Goal: Task Accomplishment & Management: Complete application form

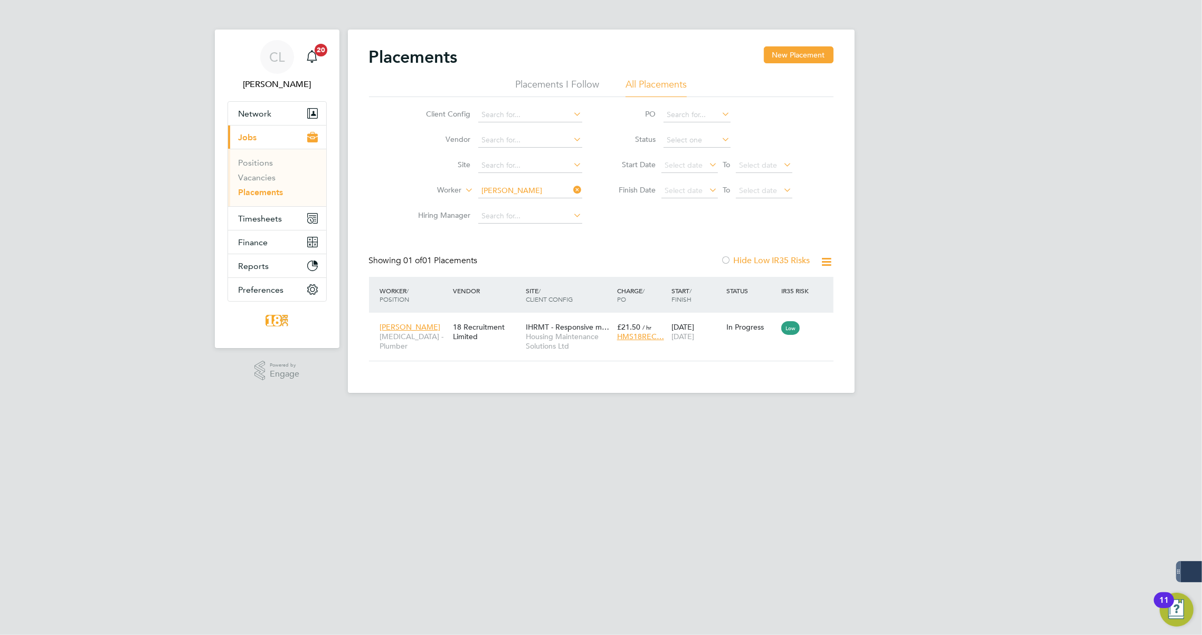
scroll to position [10, 50]
click at [572, 192] on icon at bounding box center [572, 190] width 0 height 15
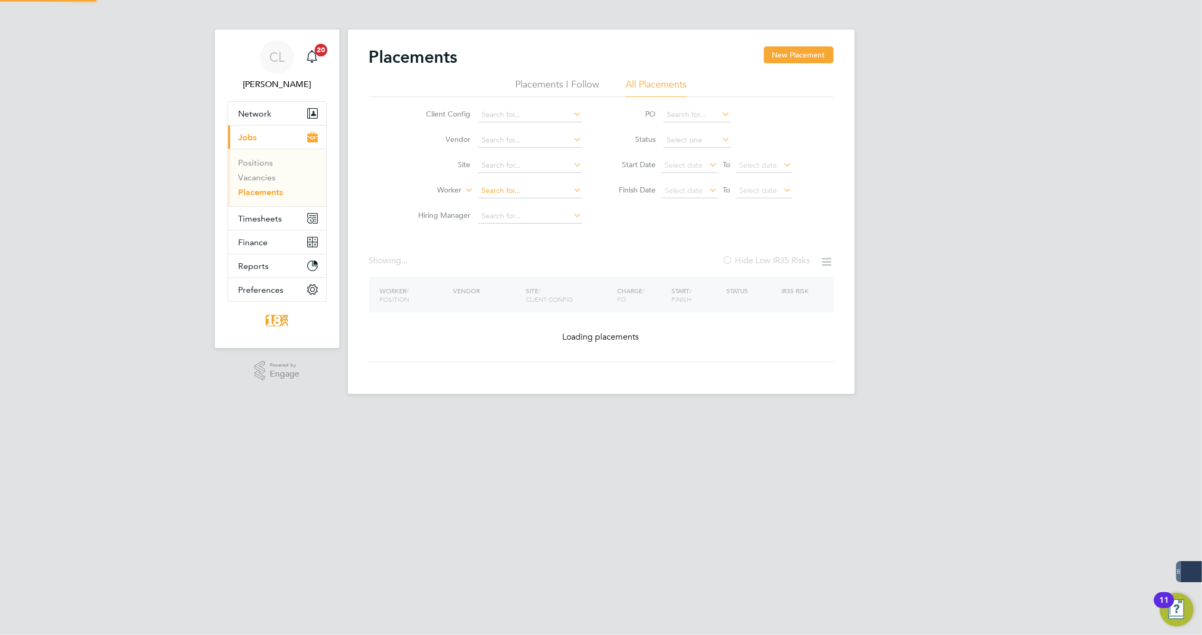
click at [526, 195] on input at bounding box center [530, 191] width 104 height 15
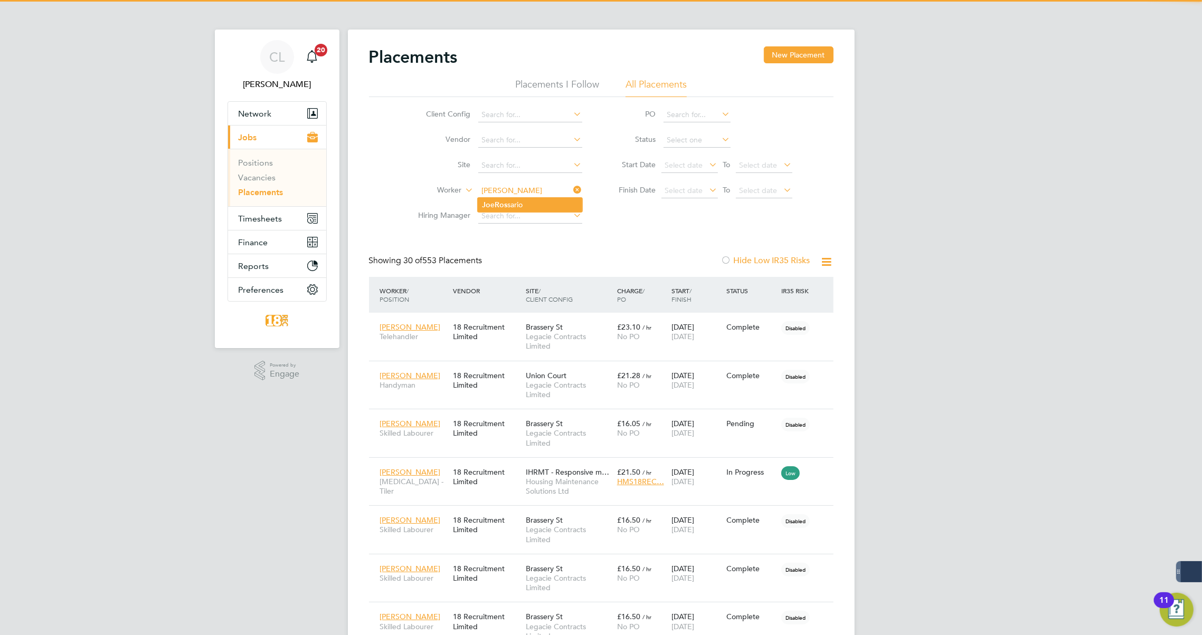
click at [526, 202] on li "Jo e Ros sario" at bounding box center [530, 205] width 104 height 14
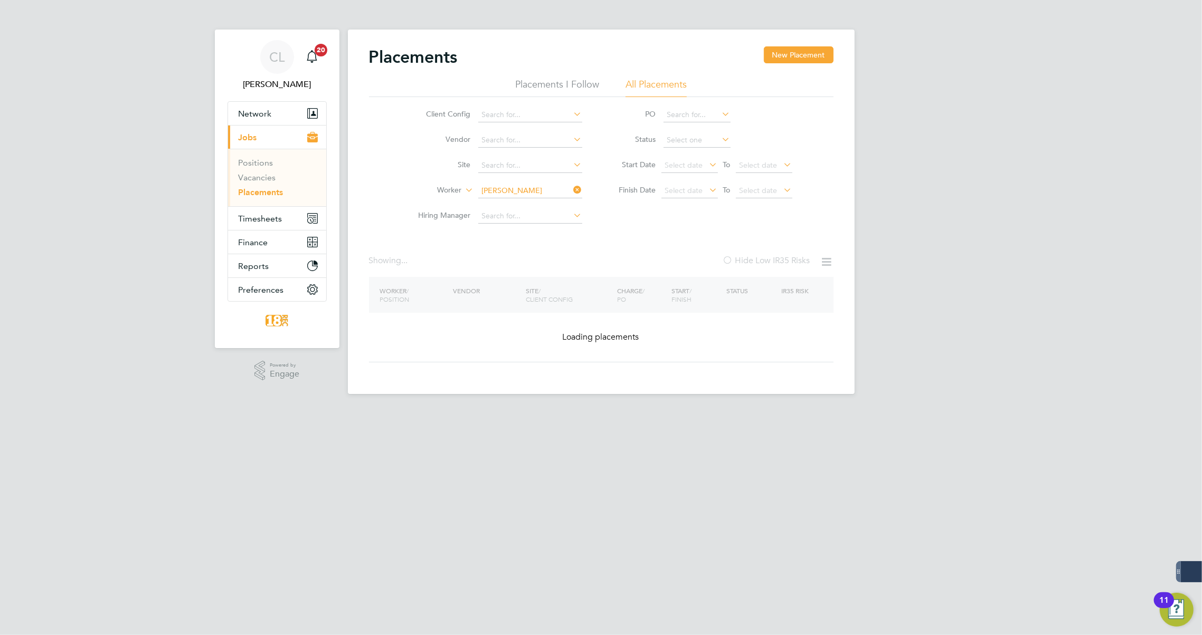
type input "[PERSON_NAME]"
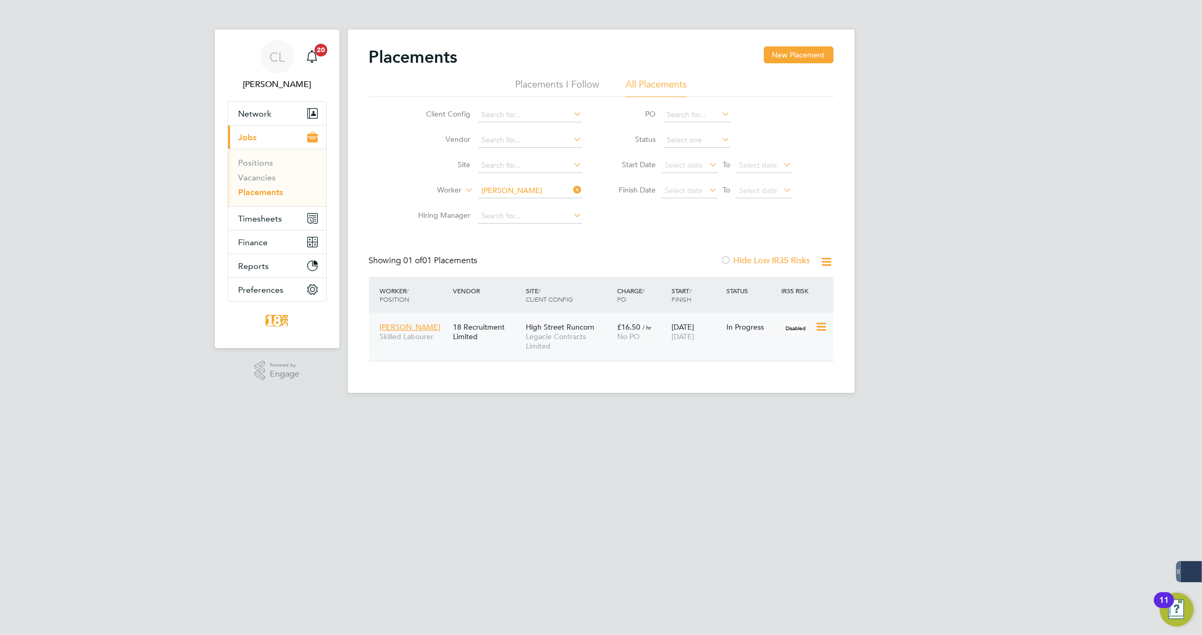
click at [754, 342] on div "Joe Rossario Skilled Labourer 18 Recruitment Limited High Street Runcorn Legaci…" at bounding box center [601, 337] width 464 height 48
click at [554, 339] on span "Legacie Contracts Limited" at bounding box center [569, 341] width 86 height 19
click at [247, 115] on span "Network" at bounding box center [255, 114] width 33 height 10
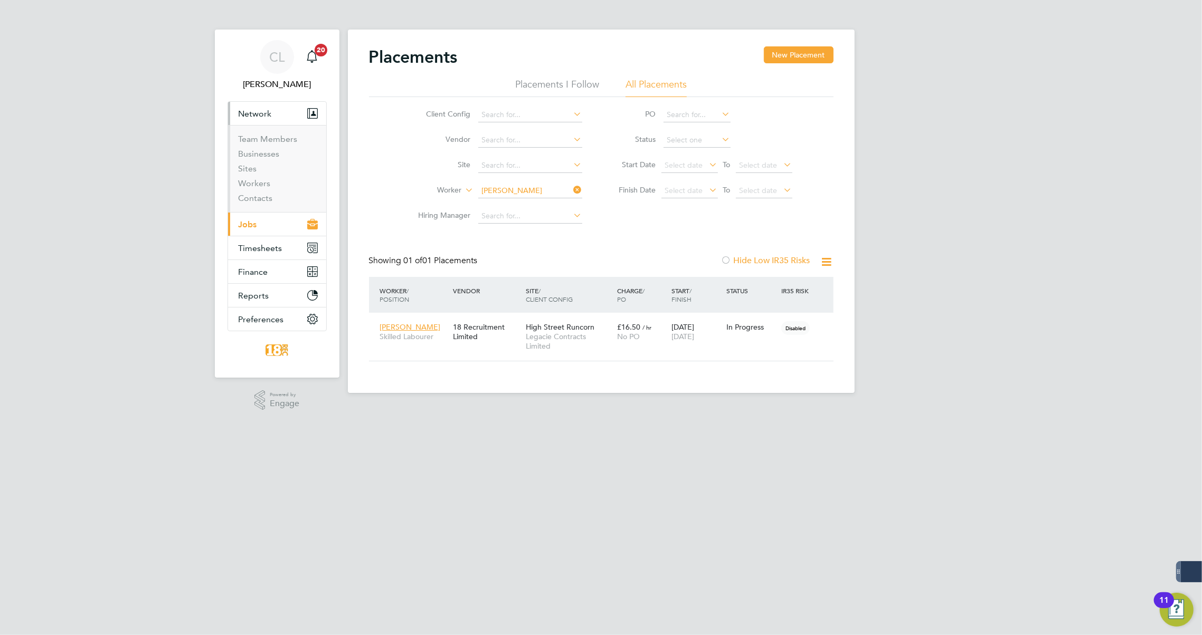
click at [274, 226] on button "Current page: Jobs" at bounding box center [277, 224] width 98 height 23
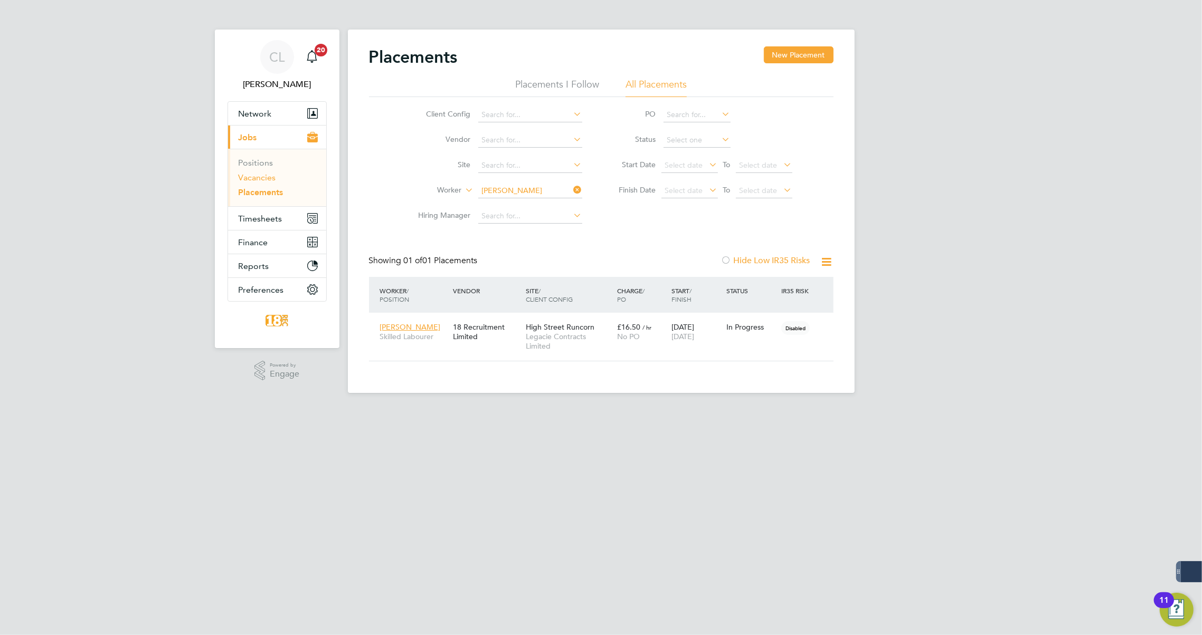
click at [260, 180] on link "Vacancies" at bounding box center [257, 178] width 37 height 10
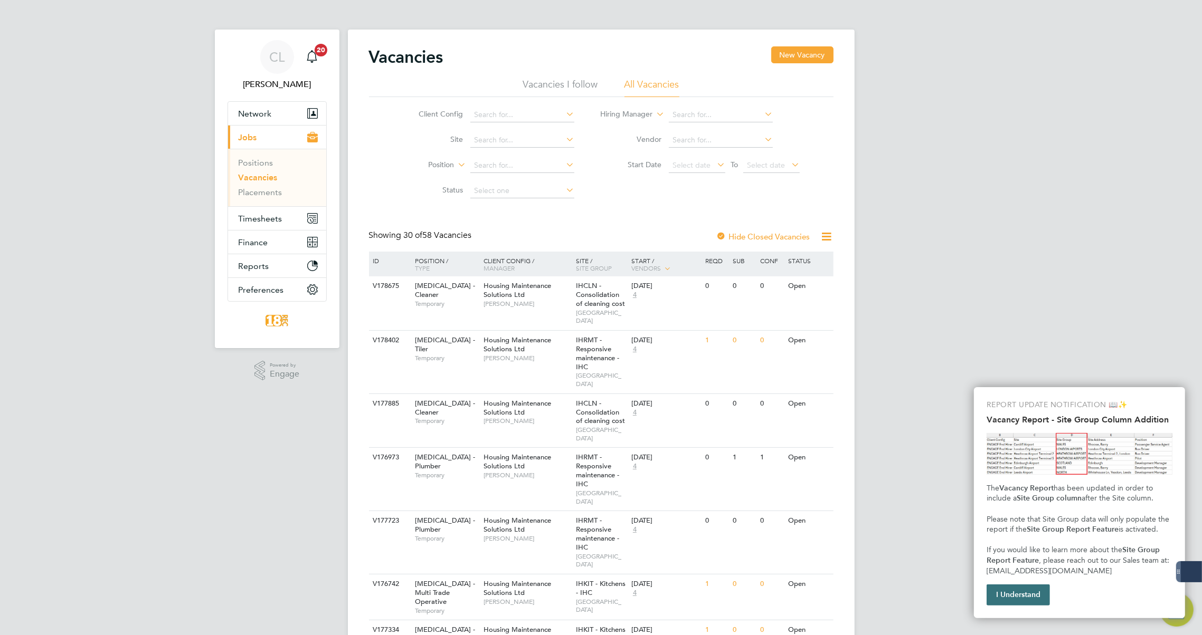
click at [1021, 596] on button "I Understand" at bounding box center [1017, 595] width 63 height 21
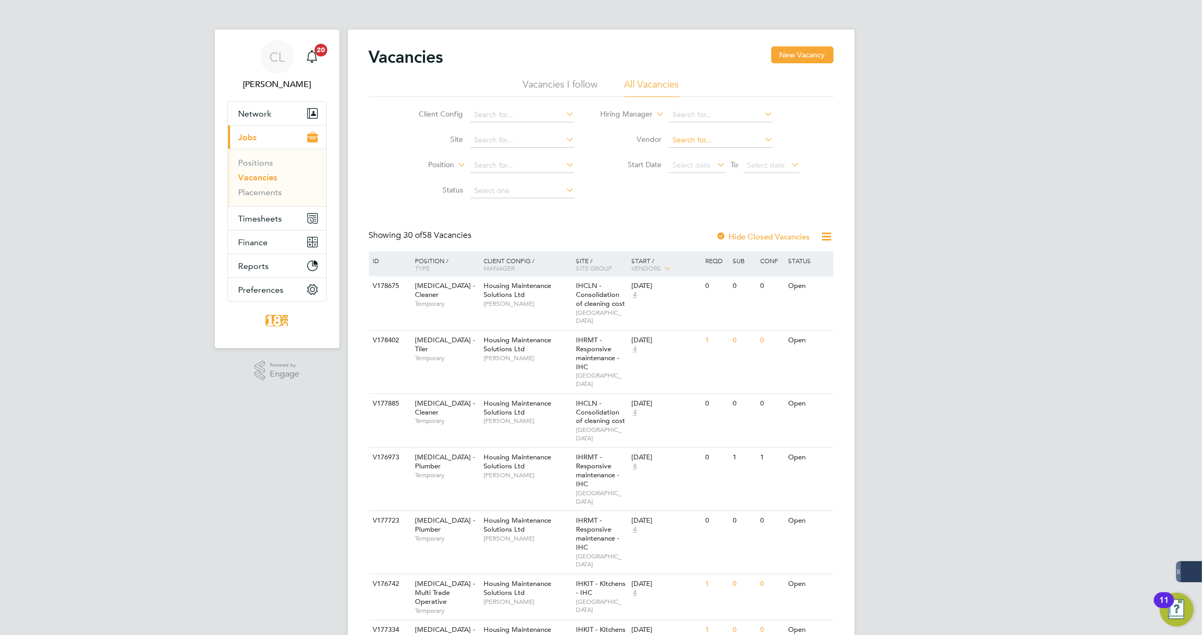
click at [699, 140] on input at bounding box center [721, 140] width 104 height 15
click at [537, 112] on input at bounding box center [522, 115] width 104 height 15
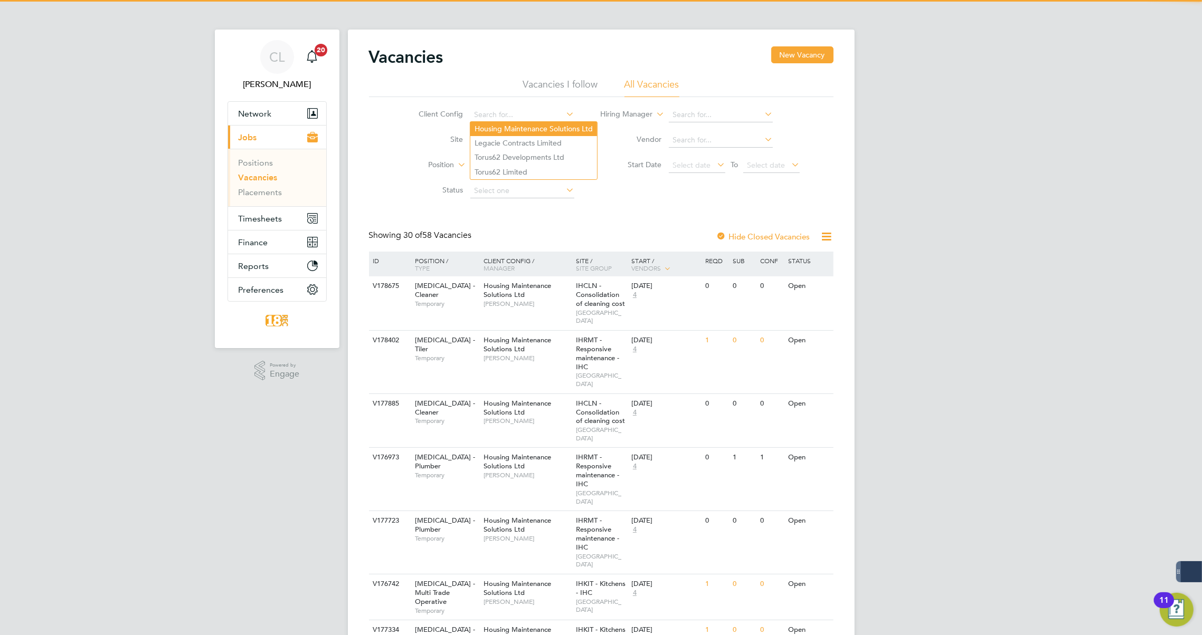
click at [531, 129] on li "Housing Maintenance Solutions Ltd" at bounding box center [533, 129] width 127 height 14
type input "Housing Maintenance Solutions Ltd"
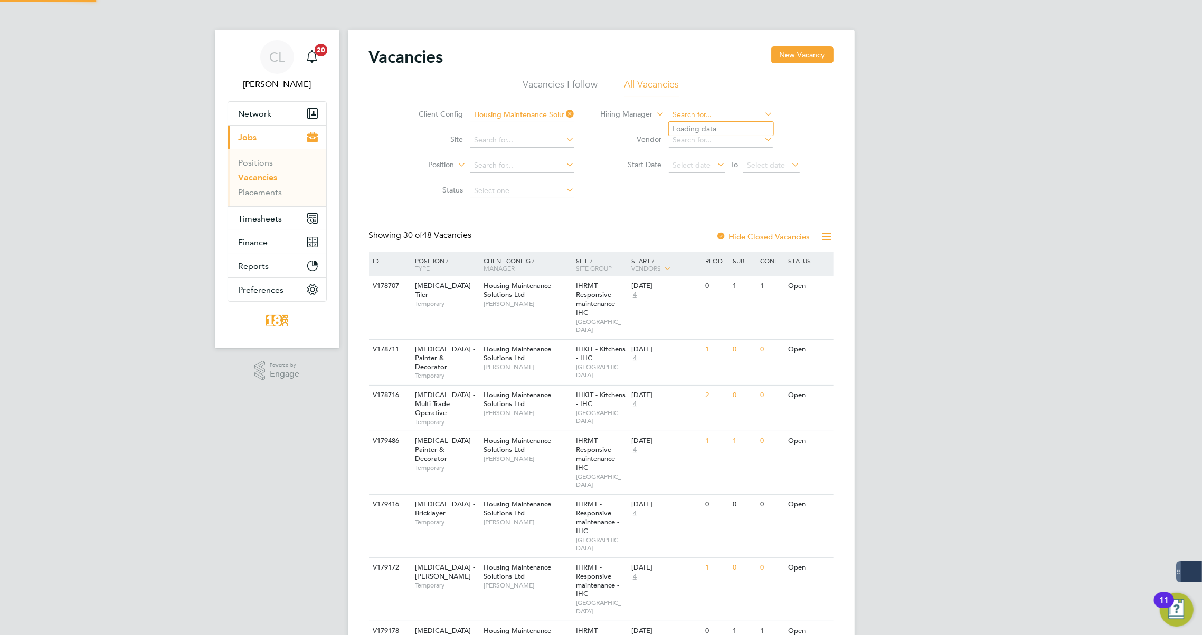
click at [685, 116] on input at bounding box center [721, 115] width 104 height 15
click at [685, 126] on b "Bren" at bounding box center [681, 129] width 16 height 9
type input "Brendan Day"
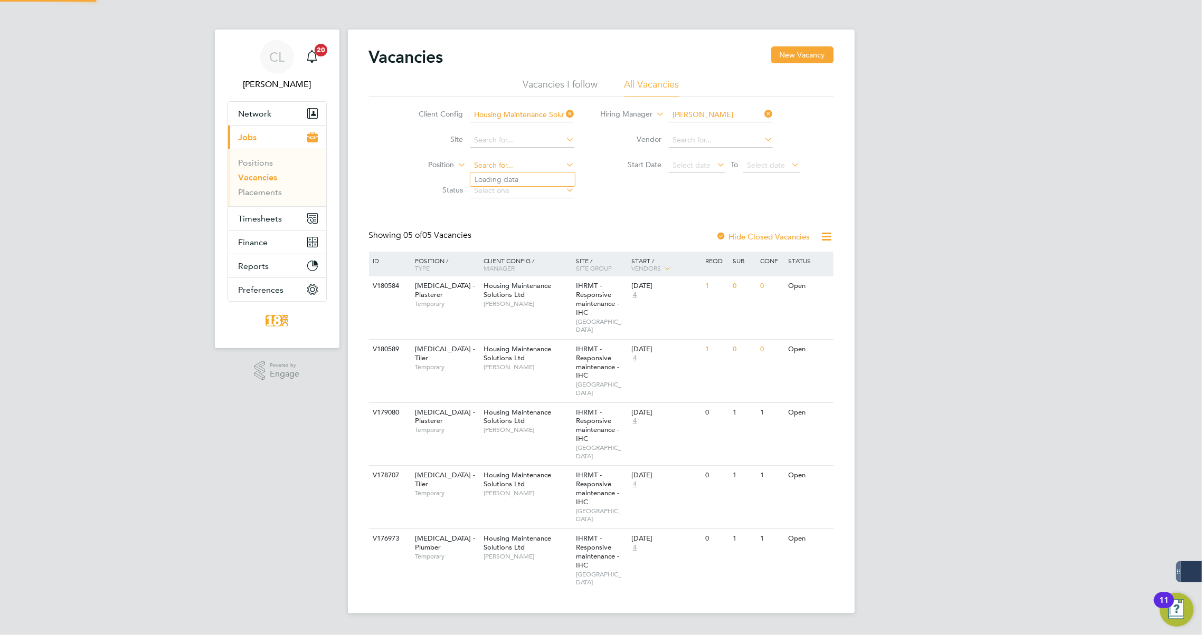
click at [490, 161] on input at bounding box center [522, 165] width 104 height 15
click at [564, 115] on icon at bounding box center [564, 114] width 0 height 15
click at [532, 114] on input at bounding box center [522, 115] width 104 height 15
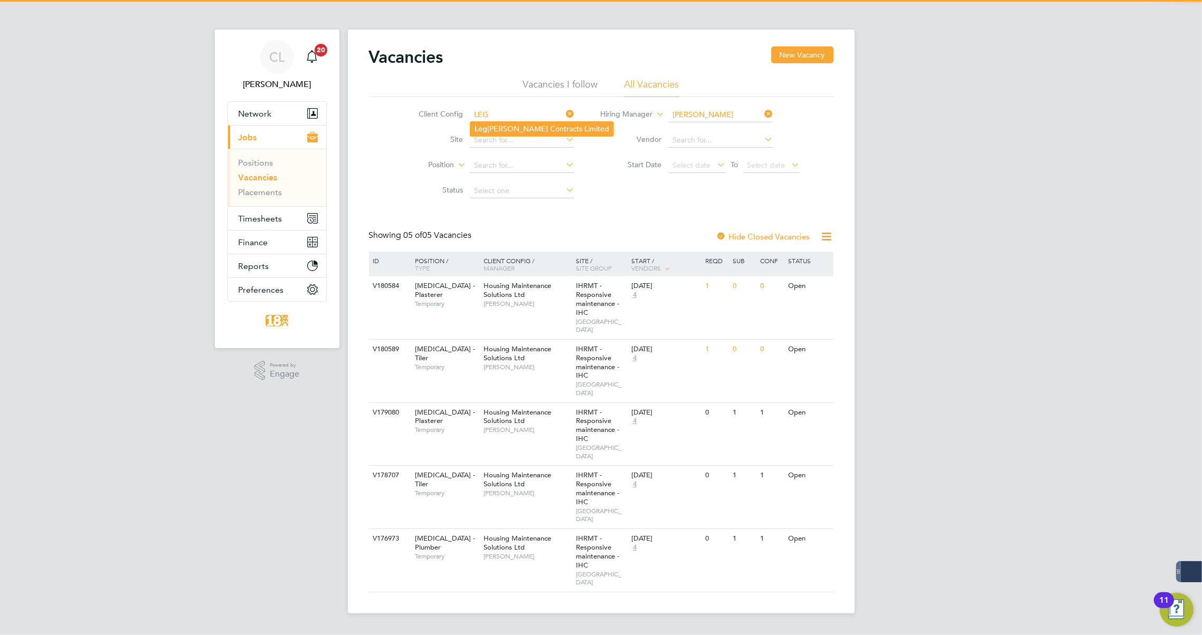
click at [530, 122] on li "Leg acie Contracts Limited" at bounding box center [541, 129] width 143 height 14
type input "Legacie Contracts Limited"
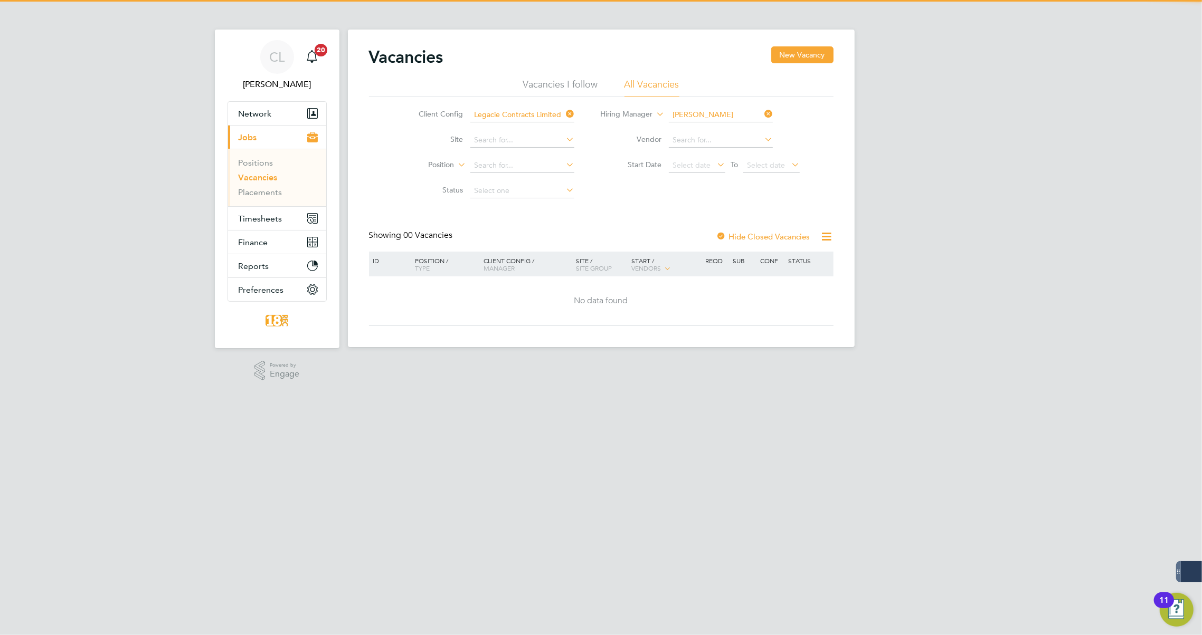
click at [497, 158] on li "Position" at bounding box center [488, 165] width 198 height 25
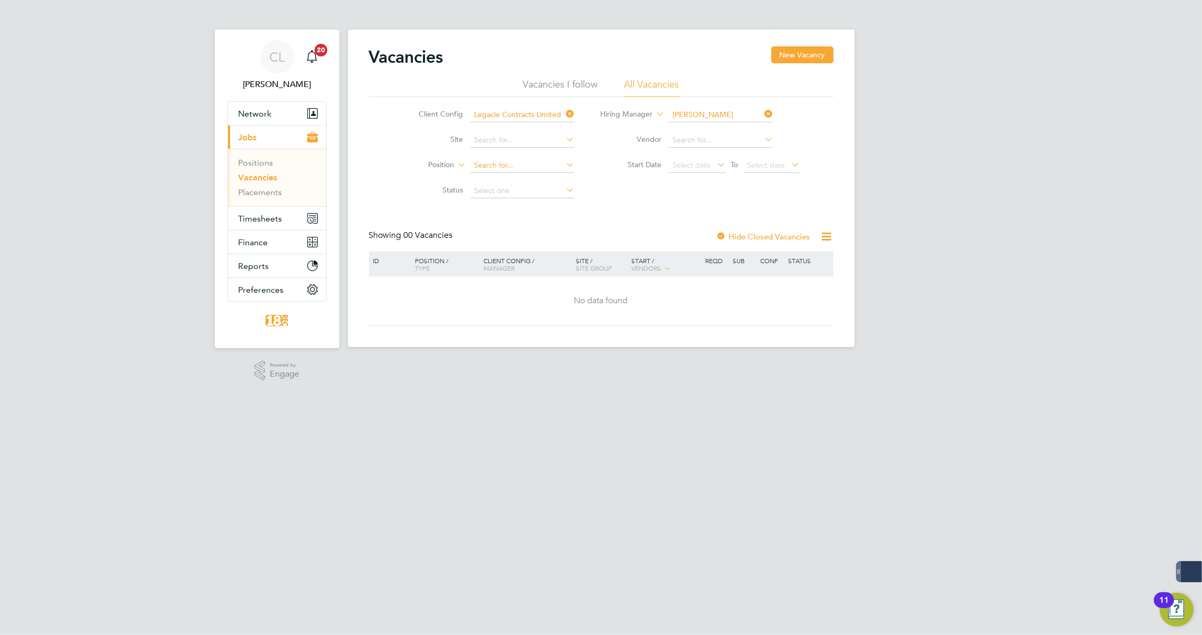
click at [496, 166] on input at bounding box center [522, 165] width 104 height 15
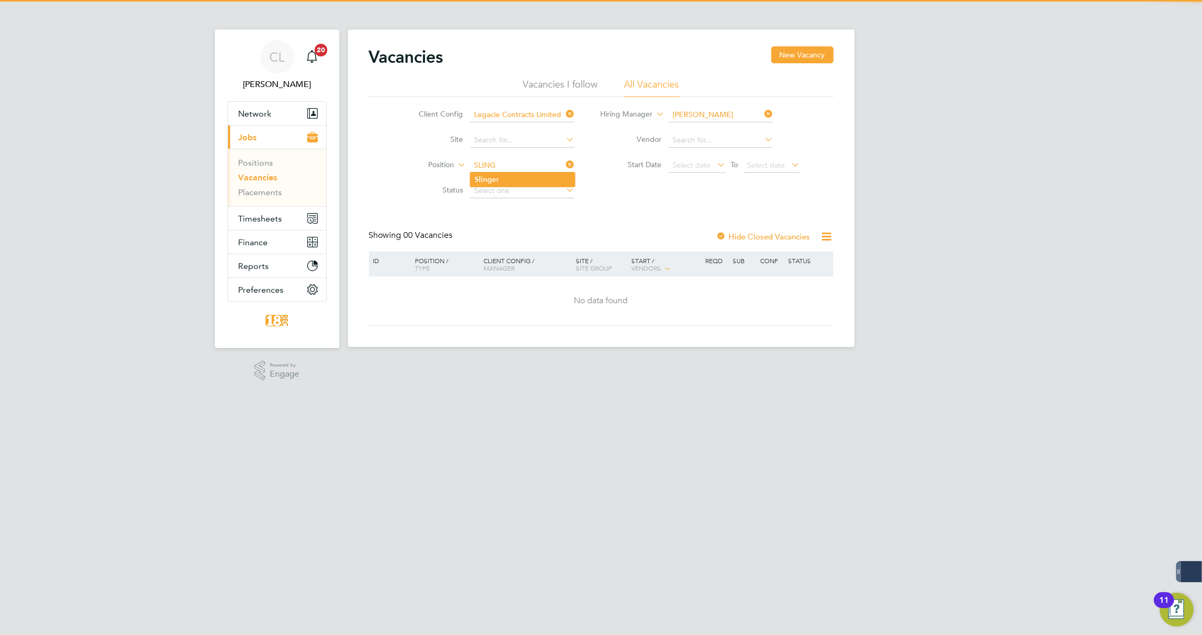
click at [494, 181] on li "Sling er" at bounding box center [522, 180] width 104 height 14
type input "Slinger"
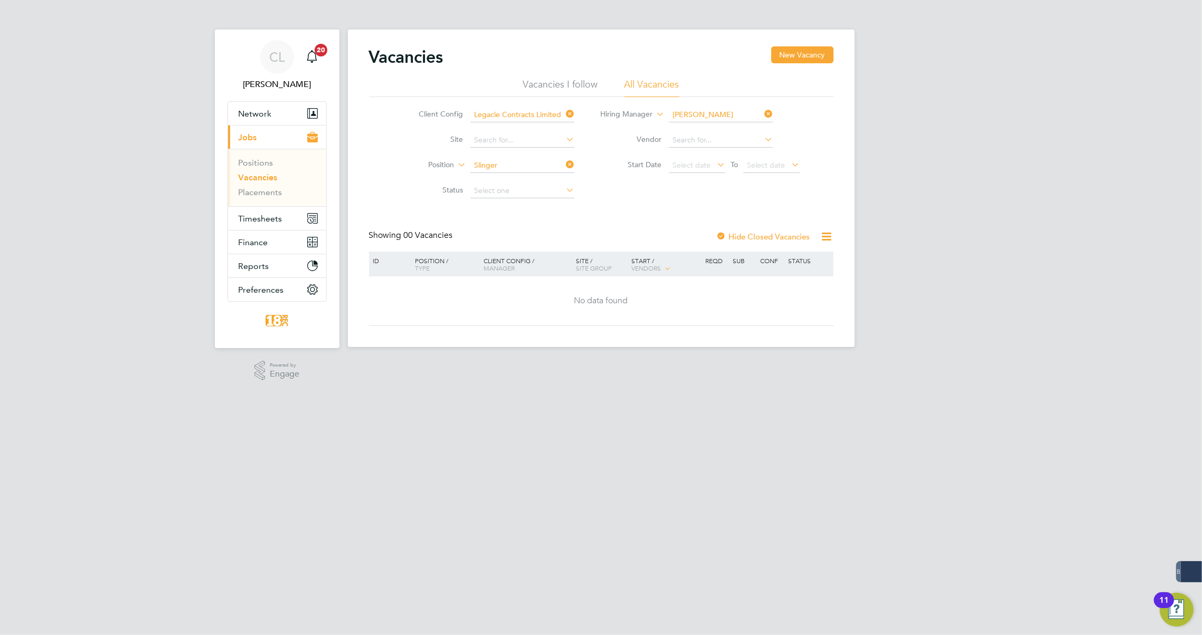
click at [762, 115] on icon at bounding box center [762, 114] width 0 height 15
click at [267, 194] on link "Placements" at bounding box center [261, 192] width 44 height 10
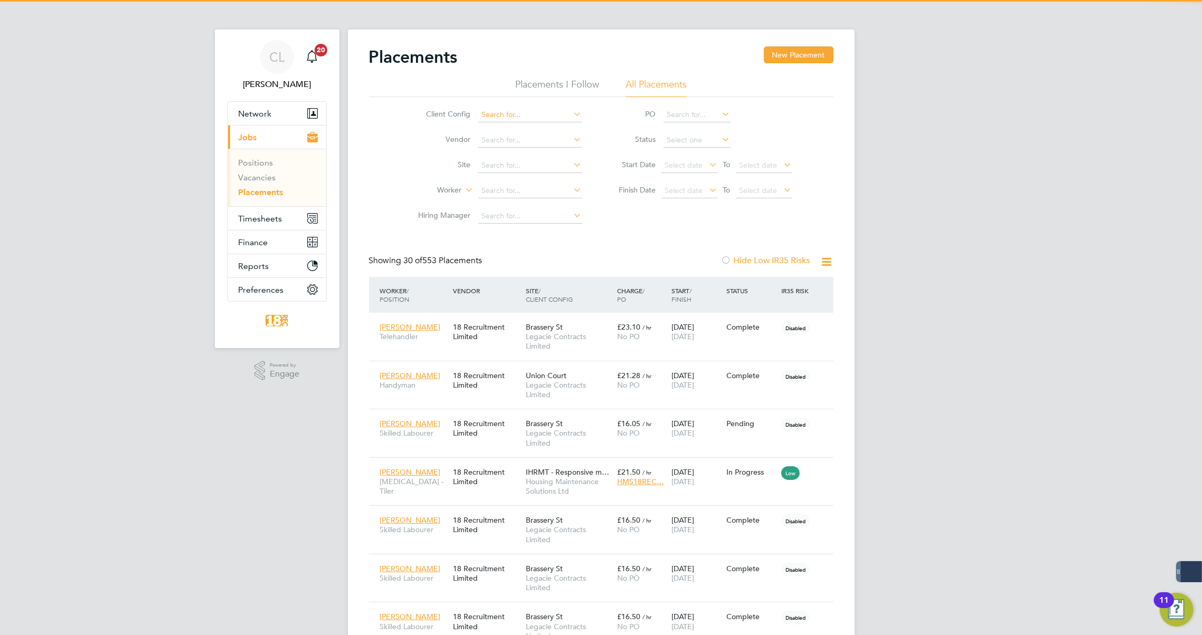
scroll to position [30, 73]
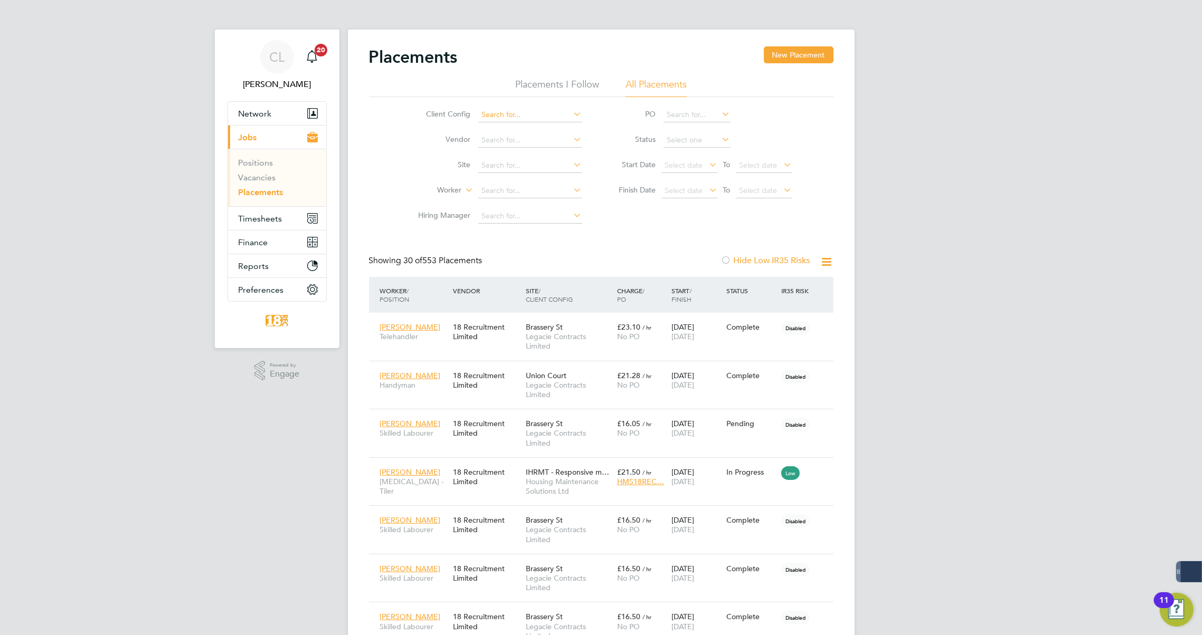
click at [502, 111] on input at bounding box center [530, 115] width 104 height 15
click at [512, 145] on li "Legacie Contracts Limited" at bounding box center [541, 143] width 127 height 14
type input "Legacie Contracts Limited"
click at [495, 166] on input at bounding box center [530, 165] width 104 height 15
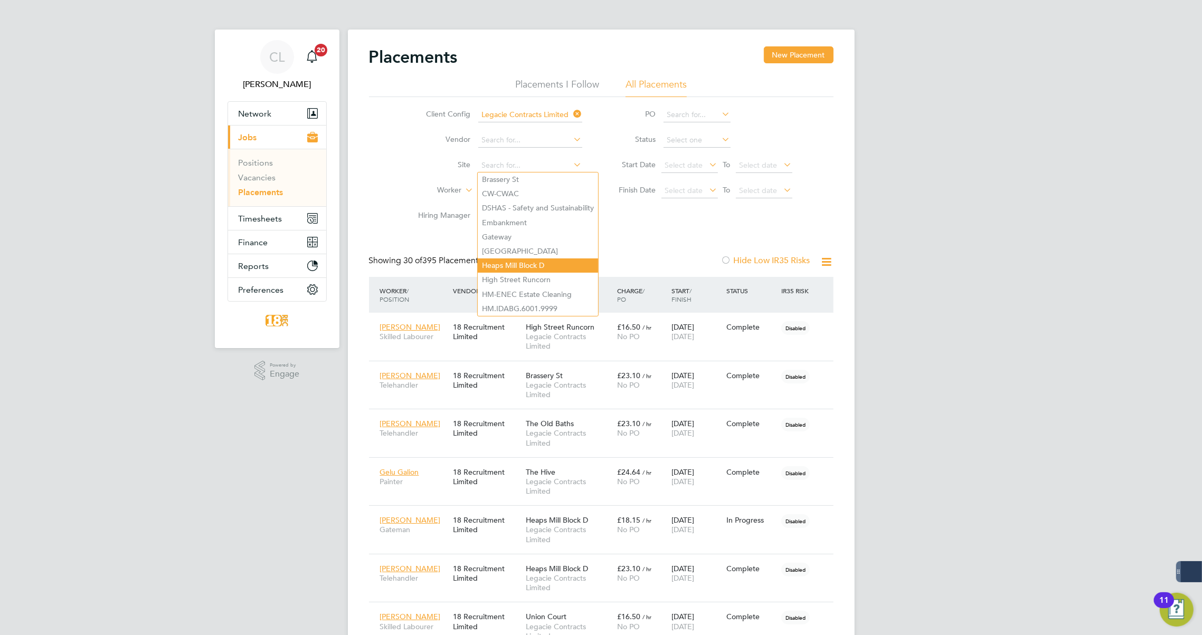
click at [504, 262] on li "Heaps Mill Block D" at bounding box center [538, 266] width 120 height 14
type input "Heaps Mill Block D"
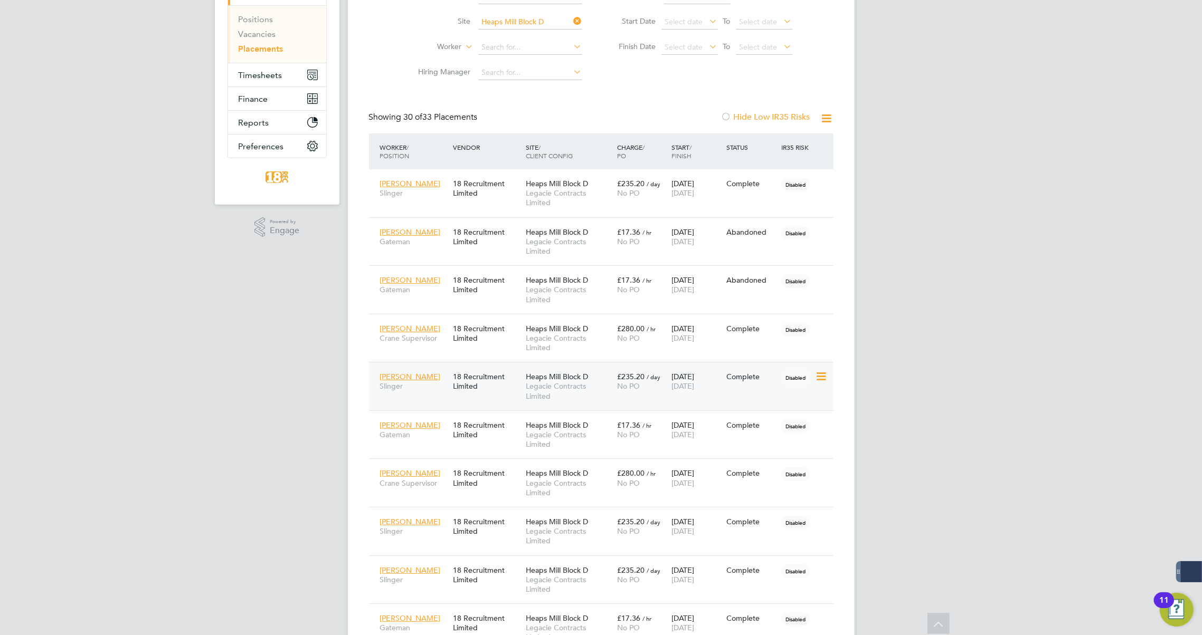
click at [636, 395] on div "£235.20 / day No PO" at bounding box center [641, 382] width 55 height 30
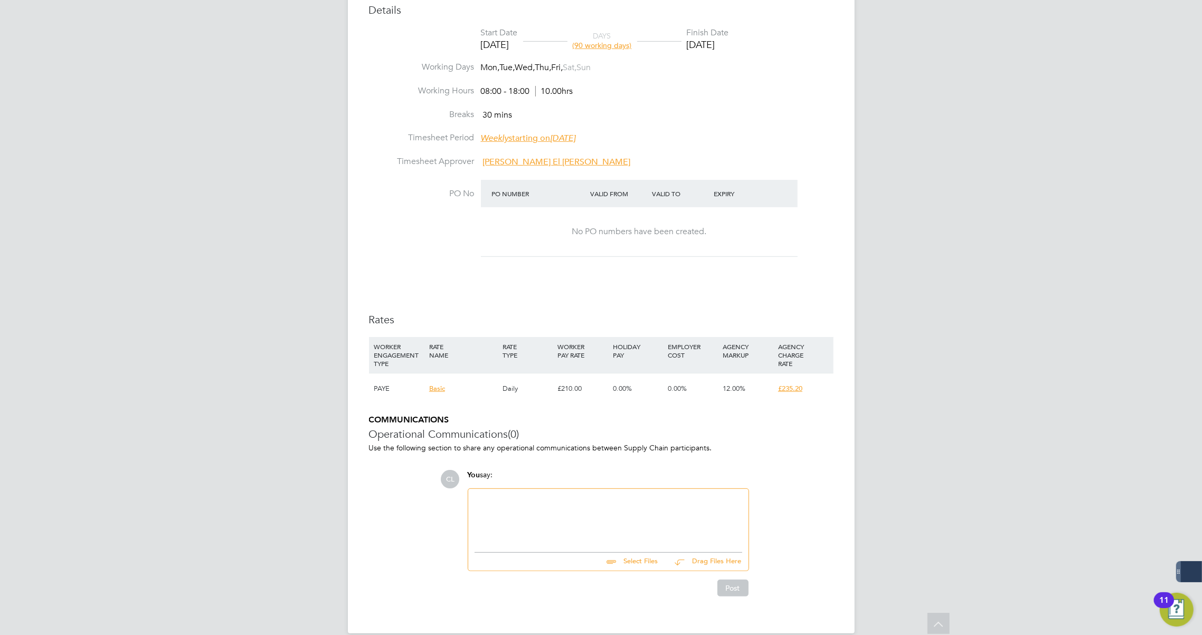
scroll to position [405, 0]
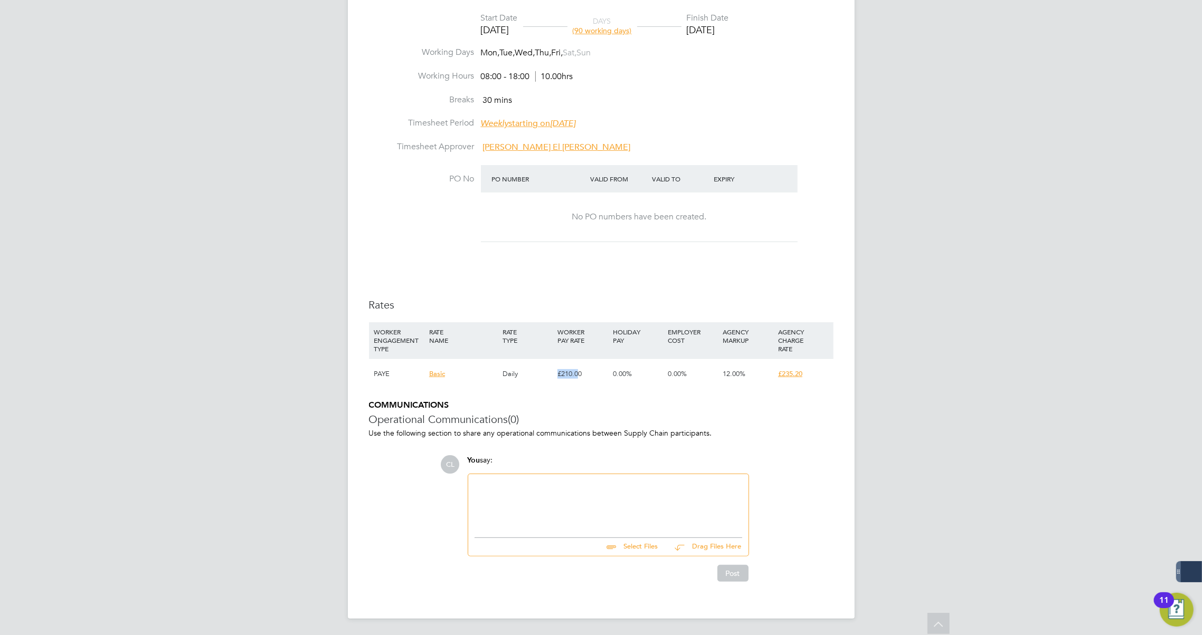
drag, startPoint x: 577, startPoint y: 376, endPoint x: 518, endPoint y: 375, distance: 58.6
click at [518, 375] on div "PAYE Basic Daily £210.00 0.00% 0.00% 12.00% £235.20" at bounding box center [601, 373] width 464 height 31
drag, startPoint x: 518, startPoint y: 375, endPoint x: 616, endPoint y: 288, distance: 130.9
click at [616, 288] on div "Details Start Date 07 Oct 2024 DAYS (90 working days) Finish Date 09 Feb 2025 W…" at bounding box center [601, 193] width 464 height 411
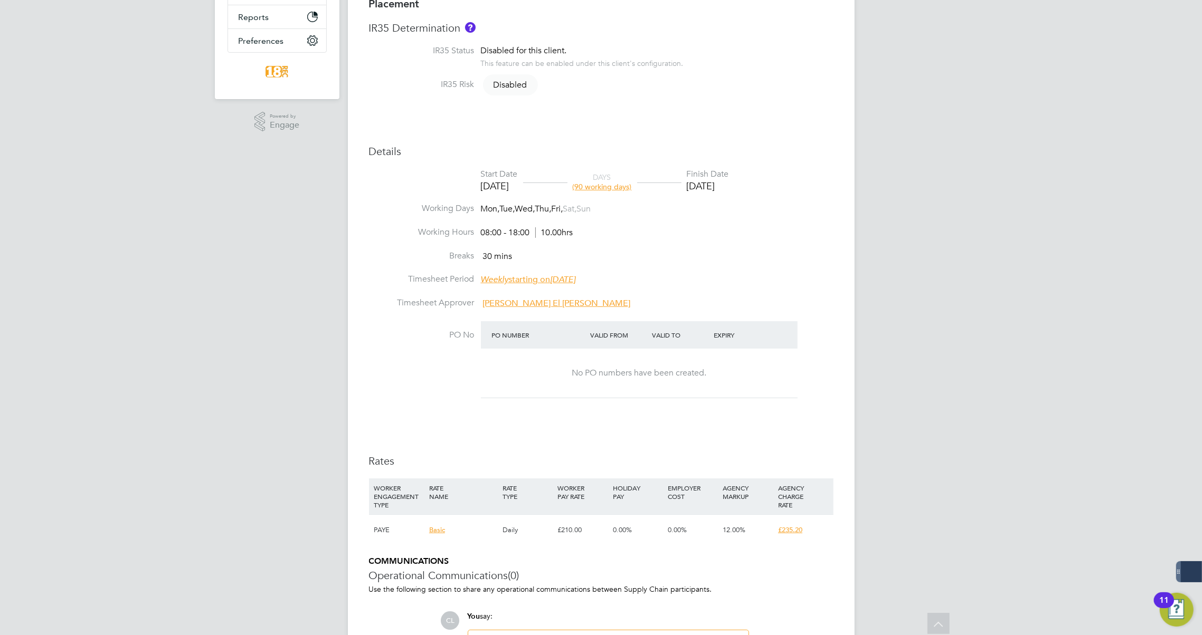
scroll to position [336, 0]
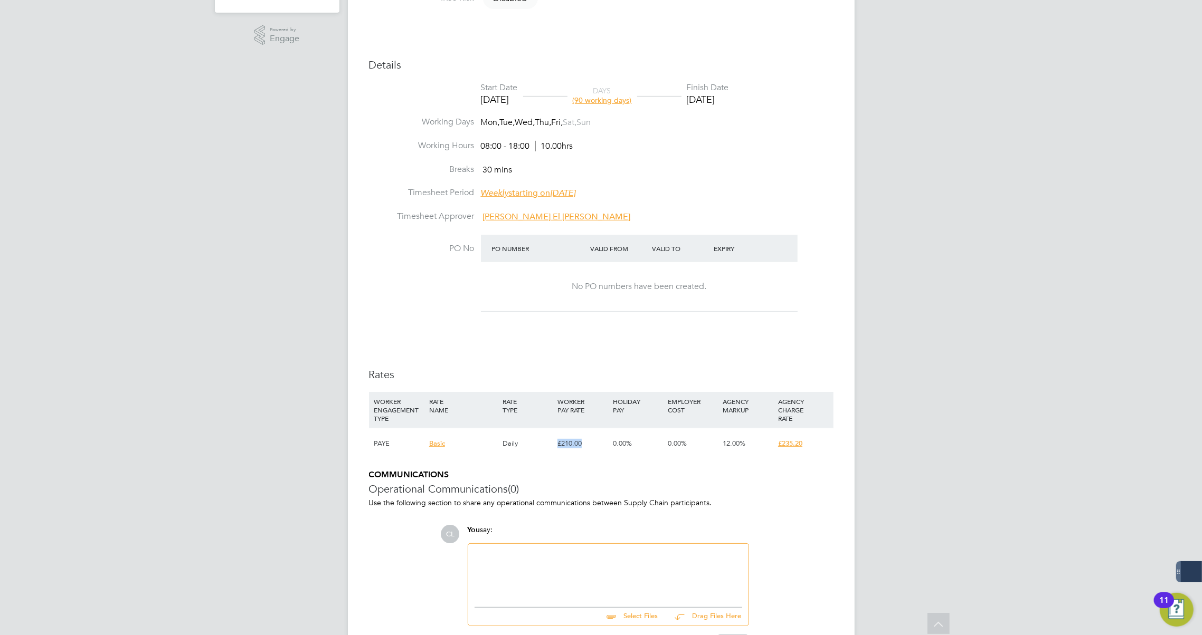
drag, startPoint x: 584, startPoint y: 441, endPoint x: 531, endPoint y: 441, distance: 52.8
click at [531, 441] on div "PAYE Basic Daily £210.00 0.00% 0.00% 12.00% £235.20" at bounding box center [601, 443] width 464 height 31
drag, startPoint x: 531, startPoint y: 441, endPoint x: 612, endPoint y: 452, distance: 81.5
click at [612, 452] on div "0.00%" at bounding box center [637, 444] width 55 height 31
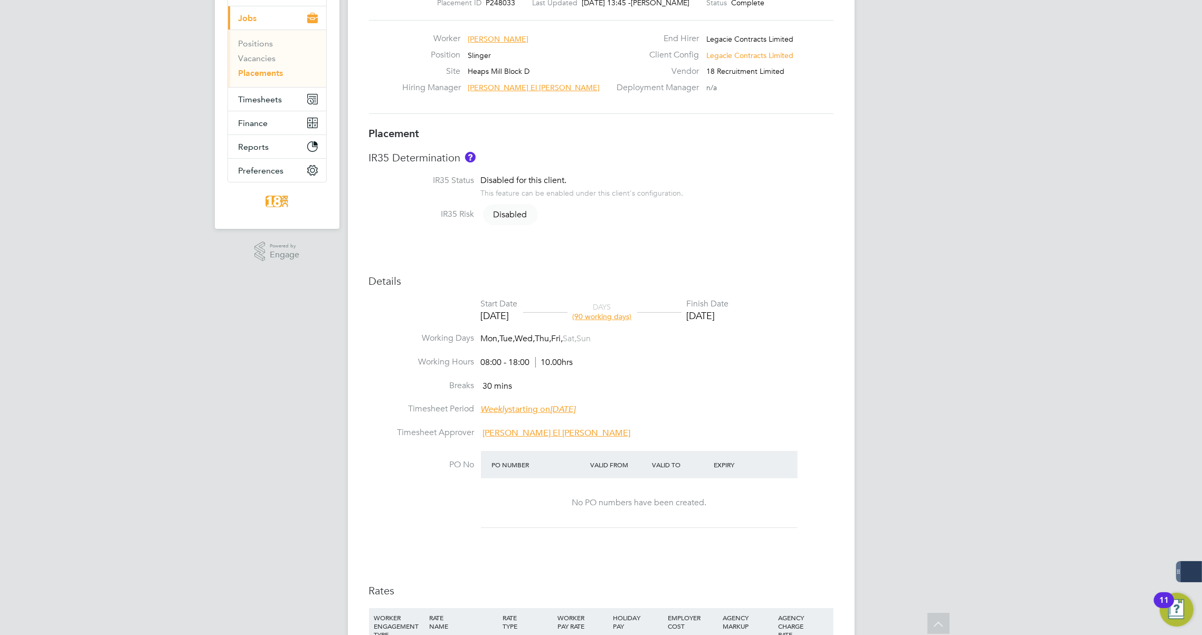
scroll to position [0, 0]
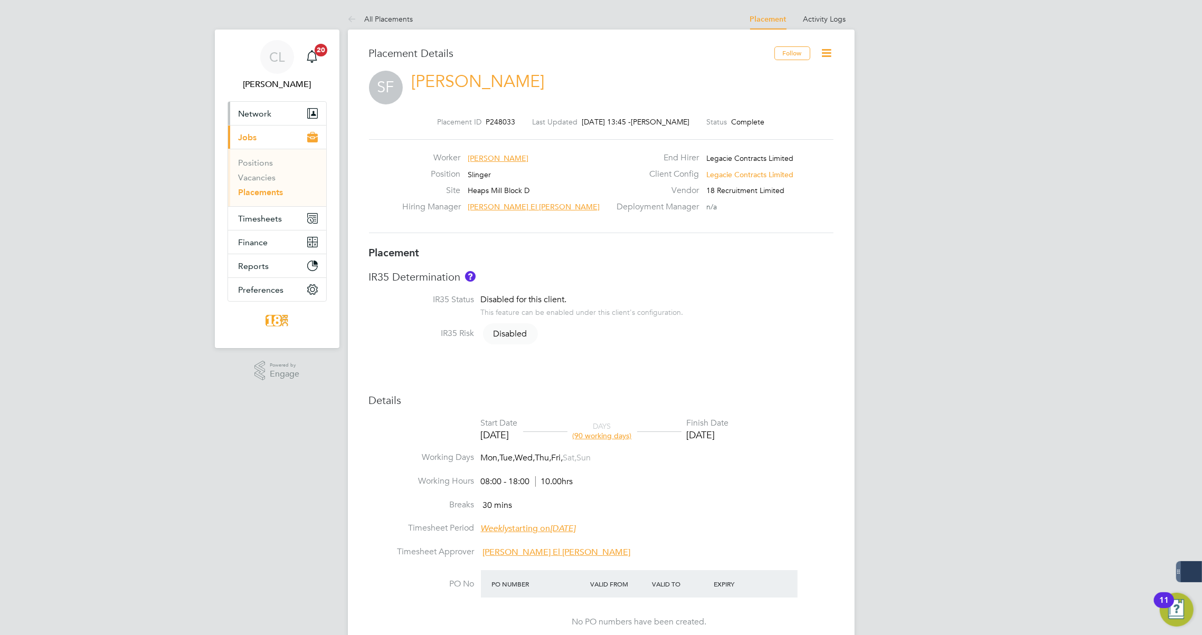
click at [274, 105] on button "Network" at bounding box center [277, 113] width 98 height 23
click at [258, 109] on span "Network" at bounding box center [255, 114] width 33 height 10
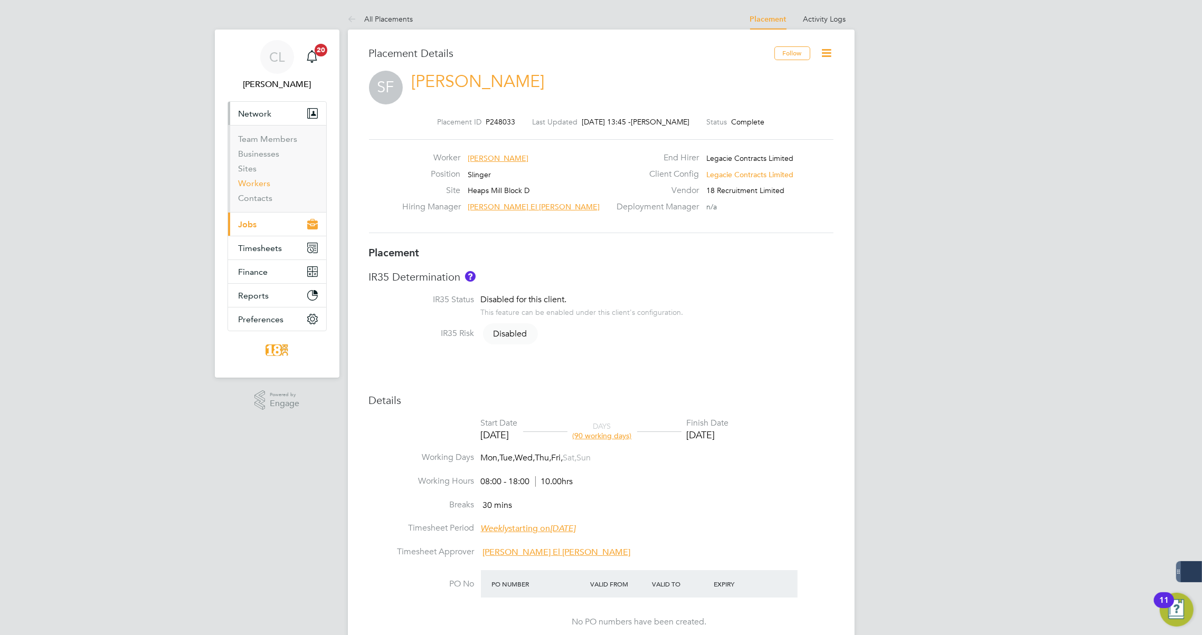
click at [258, 186] on link "Workers" at bounding box center [255, 183] width 32 height 10
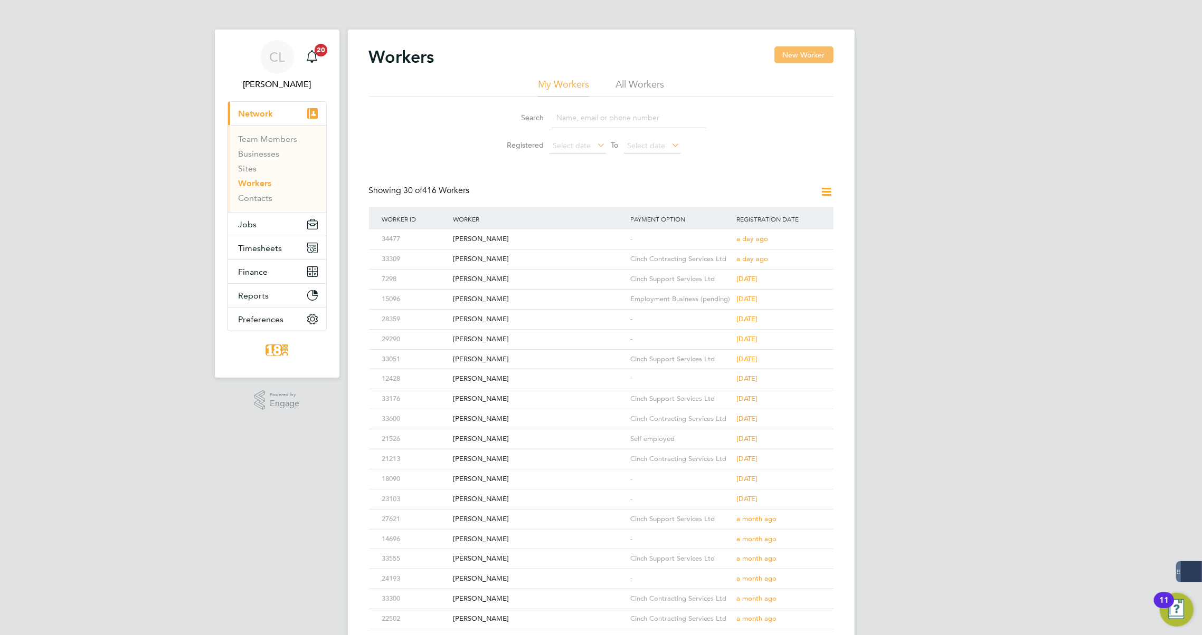
click at [802, 53] on button "New Worker" at bounding box center [803, 54] width 59 height 17
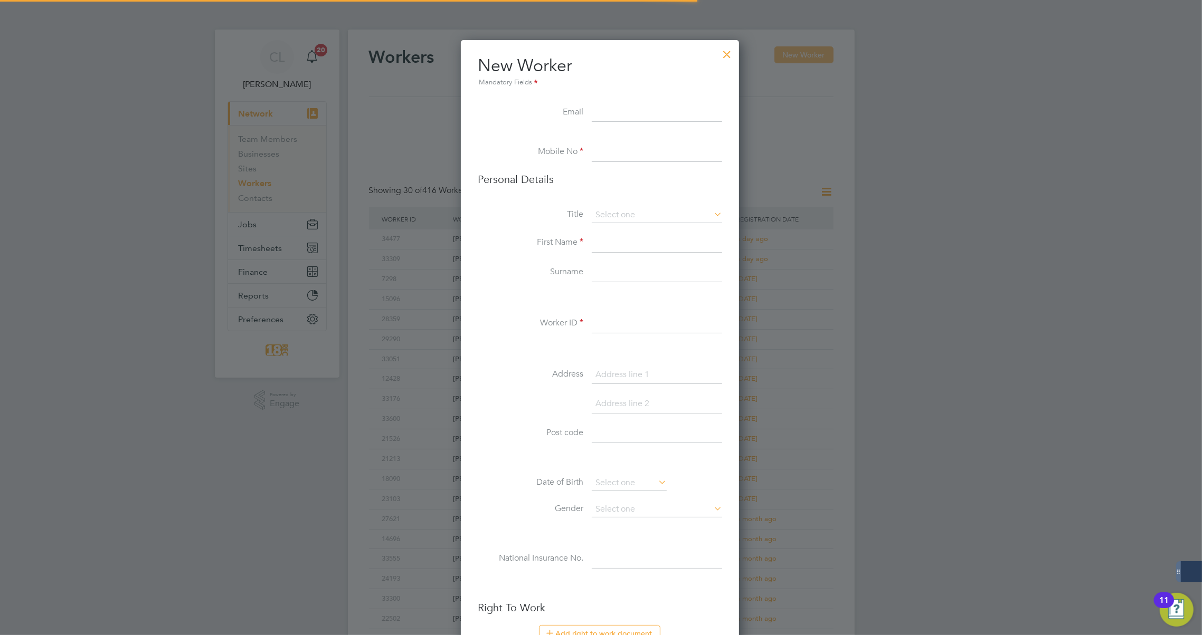
scroll to position [890, 280]
click at [607, 113] on input at bounding box center [657, 112] width 130 height 19
paste input "jonny.dickins@icloud.com"
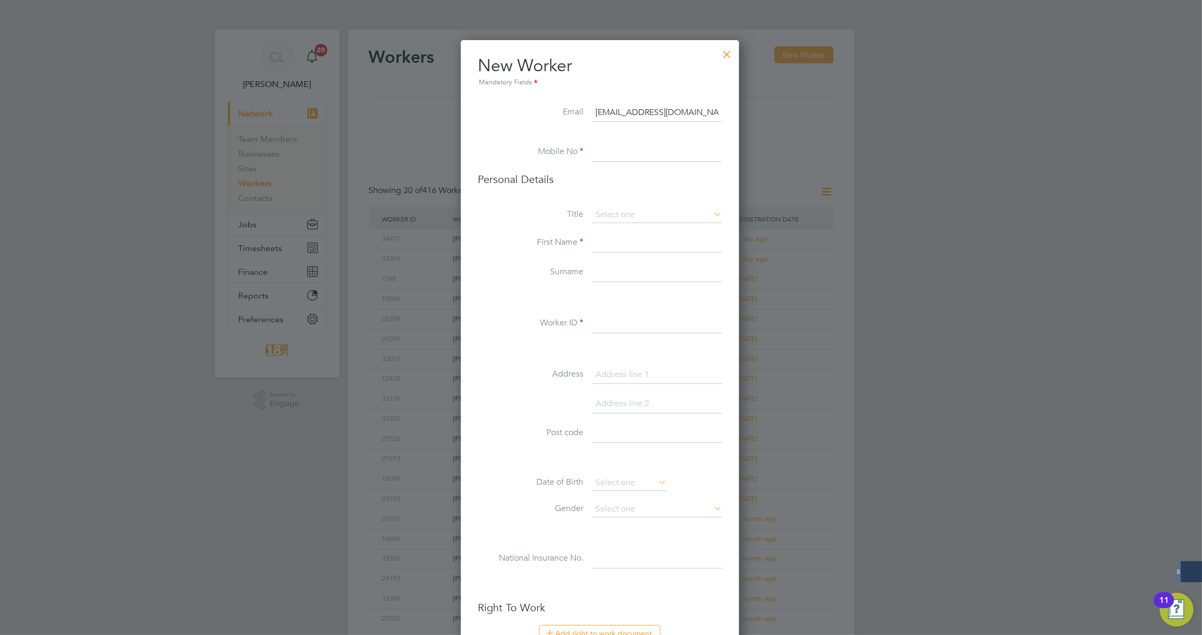
type input "jonny.dickins@icloud.com"
click at [605, 148] on input at bounding box center [657, 152] width 130 height 19
paste input "07384749913"
type input "07384749913"
click at [604, 245] on input at bounding box center [657, 243] width 130 height 19
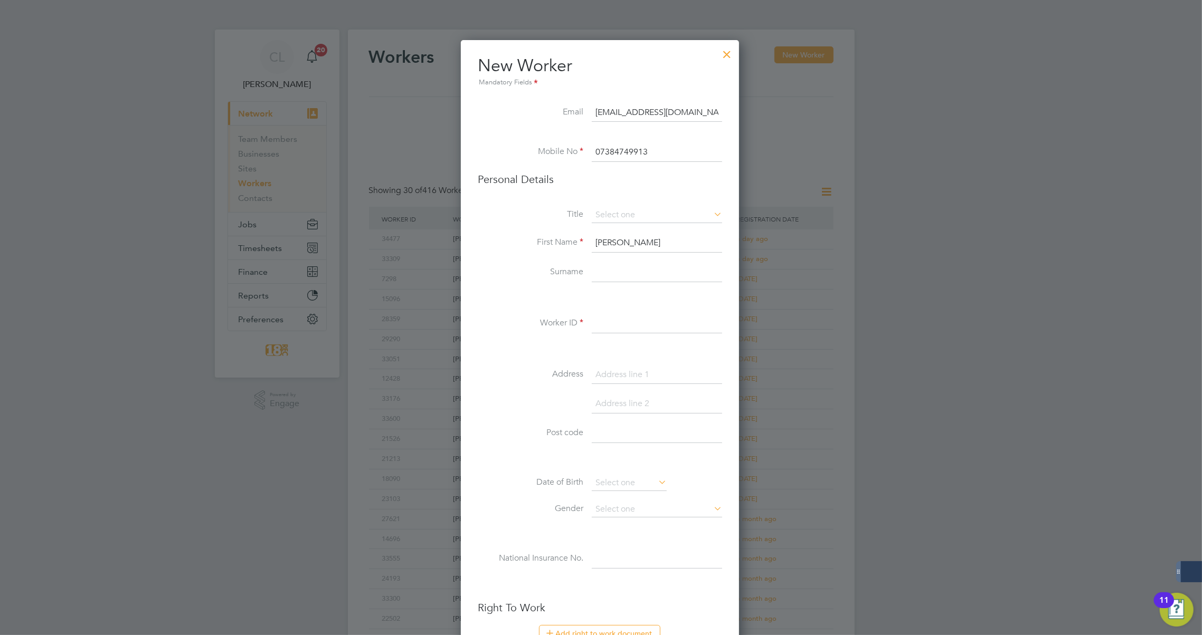
click at [617, 244] on input "Jon" at bounding box center [657, 243] width 130 height 19
type input "Jonathan"
type input "Dickens"
click at [621, 319] on input at bounding box center [657, 324] width 130 height 19
paste input "31864"
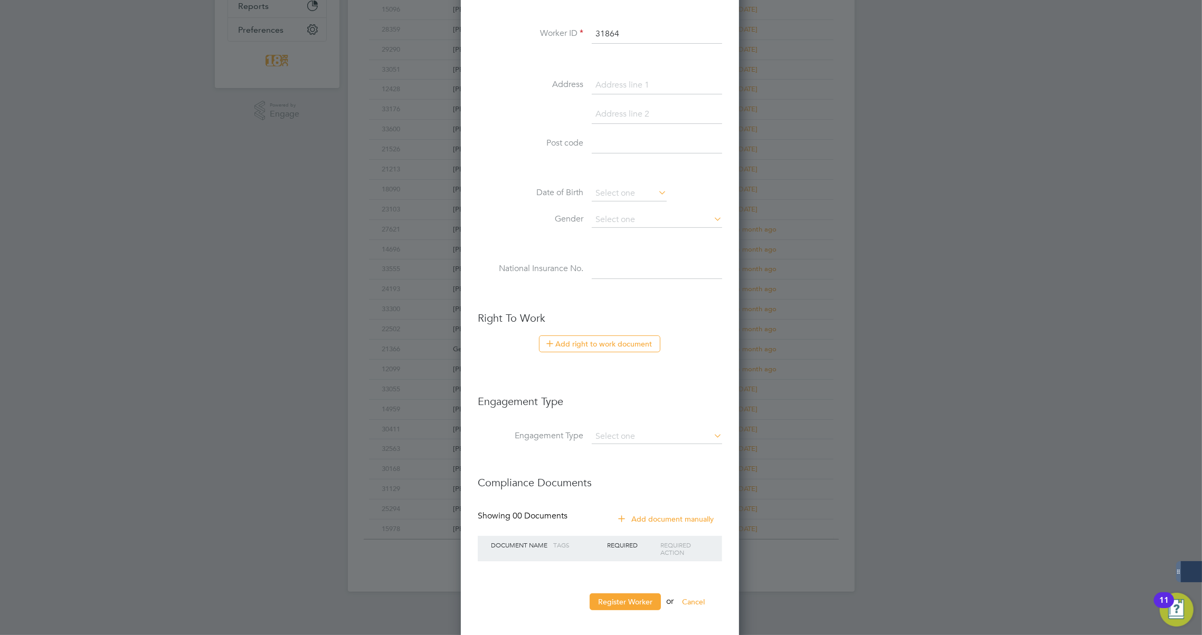
scroll to position [294, 0]
type input "31864"
click at [645, 425] on input at bounding box center [657, 432] width 130 height 15
click at [637, 487] on li "Umbrella" at bounding box center [657, 490] width 131 height 15
type input "Umbrella"
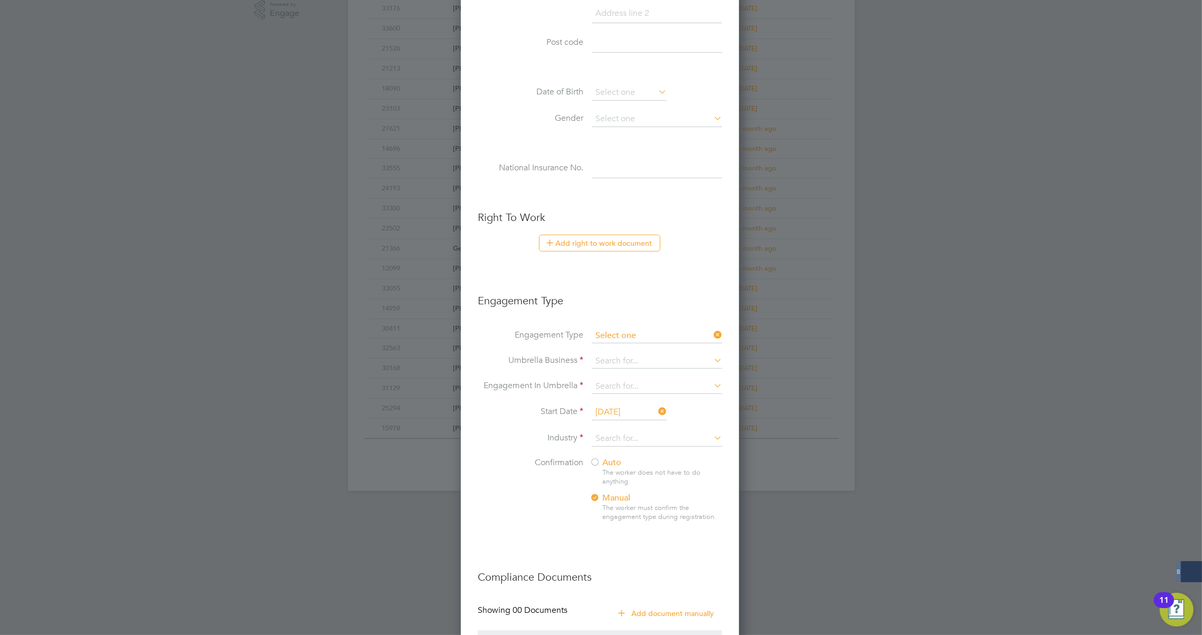
scroll to position [890, 280]
click at [611, 332] on ul "New Worker Mandatory Fields Email jonny.dickins@icloud.com Mobile No 0738474991…" at bounding box center [600, 189] width 244 height 1051
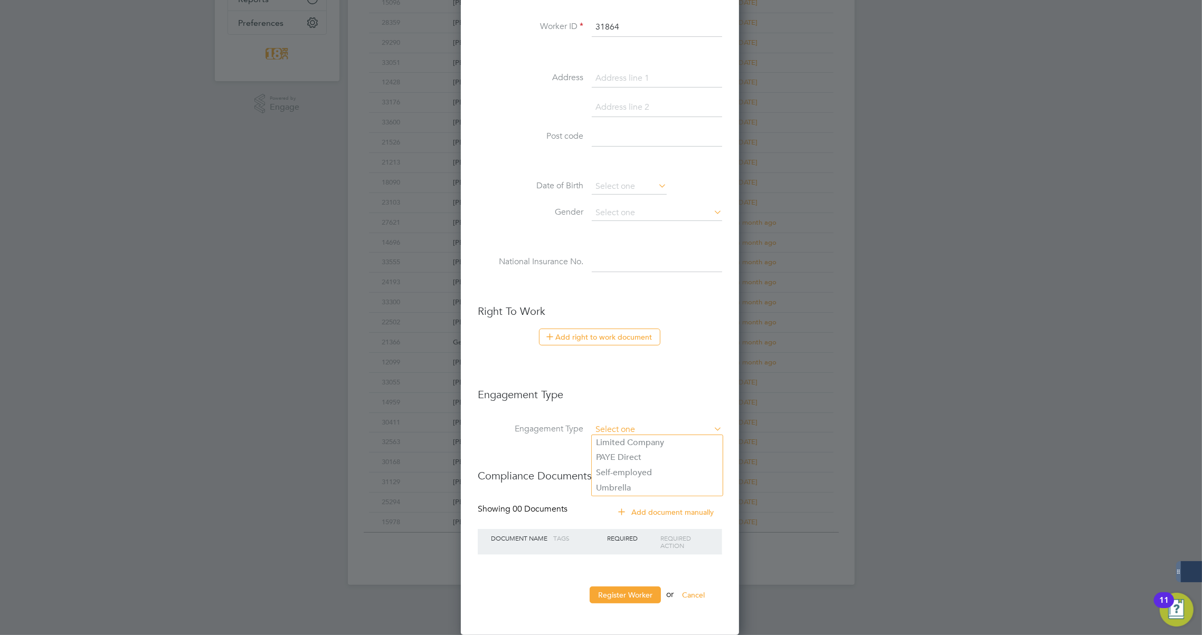
scroll to position [5, 5]
click at [659, 402] on li "Engagement Type" at bounding box center [600, 401] width 244 height 45
click at [640, 432] on input at bounding box center [657, 432] width 130 height 15
click at [637, 471] on li "Self-employed" at bounding box center [657, 475] width 131 height 15
type input "Self-employed"
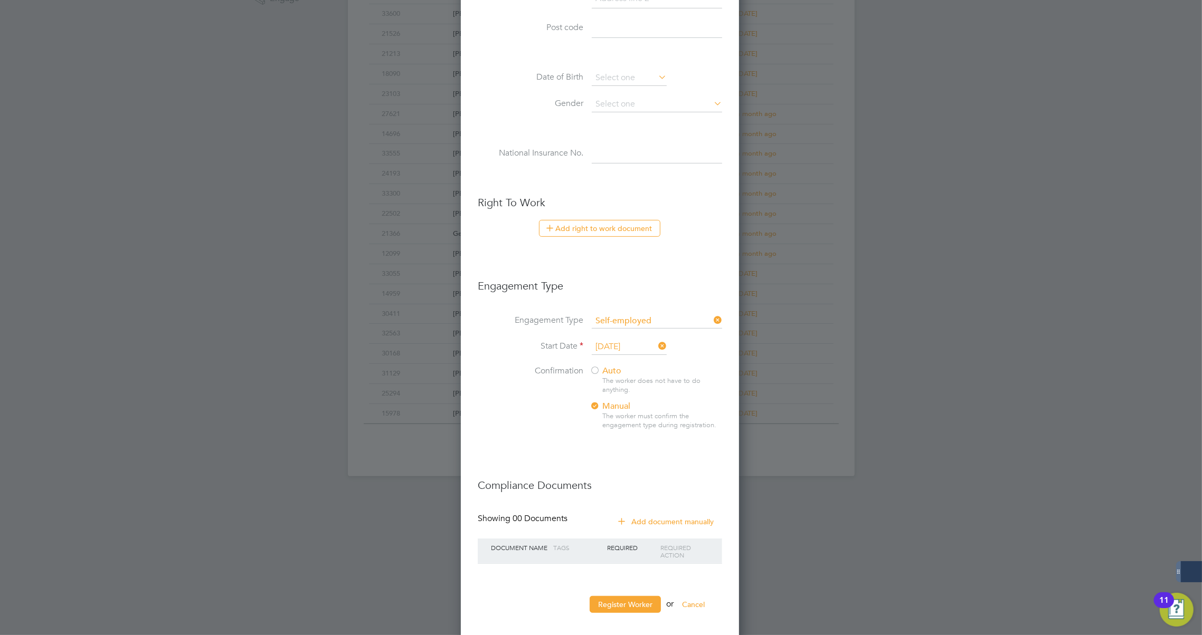
scroll to position [412, 0]
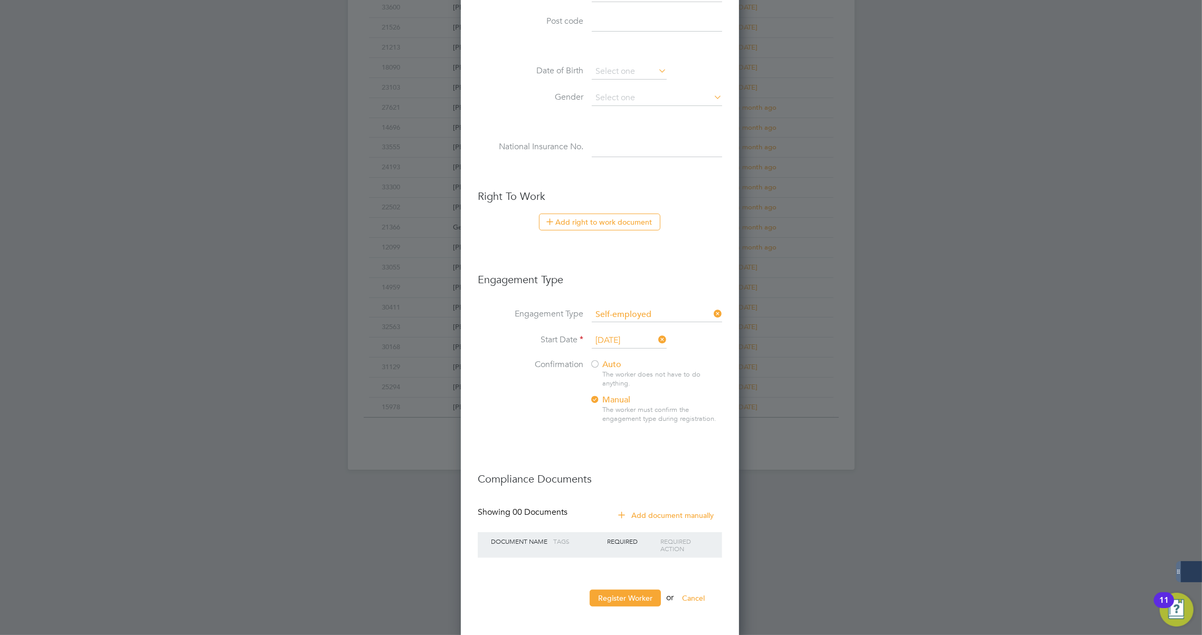
click at [595, 361] on div at bounding box center [594, 365] width 11 height 11
click at [634, 592] on button "Register Worker" at bounding box center [624, 598] width 71 height 17
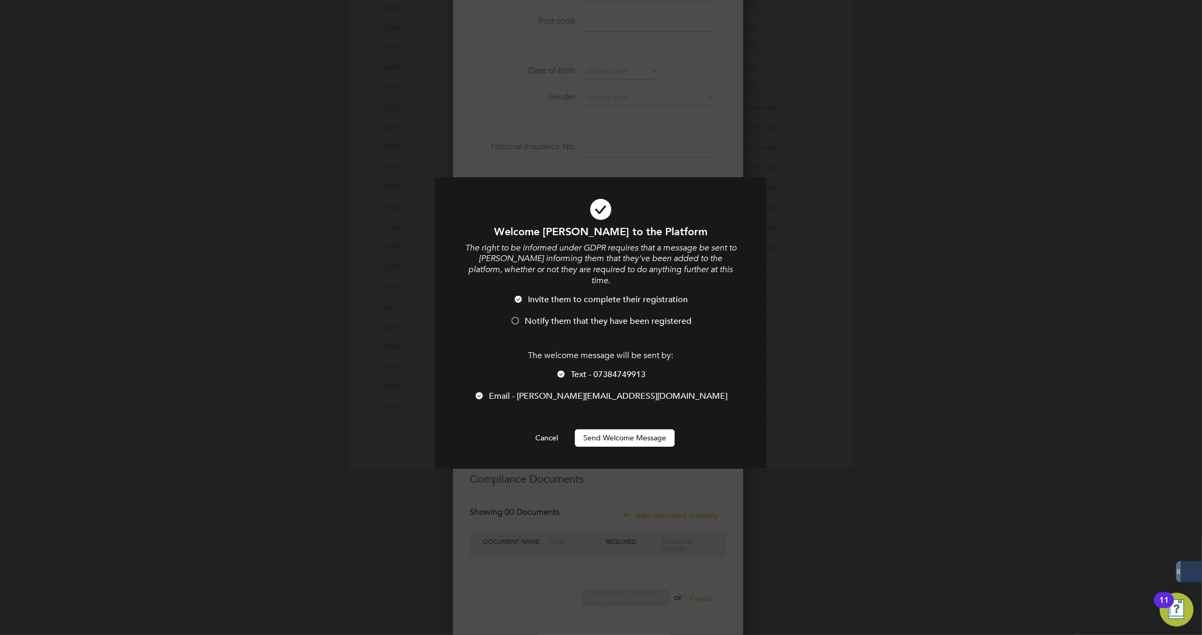
scroll to position [1007, 280]
click at [608, 430] on button "Send Welcome Message" at bounding box center [625, 438] width 100 height 17
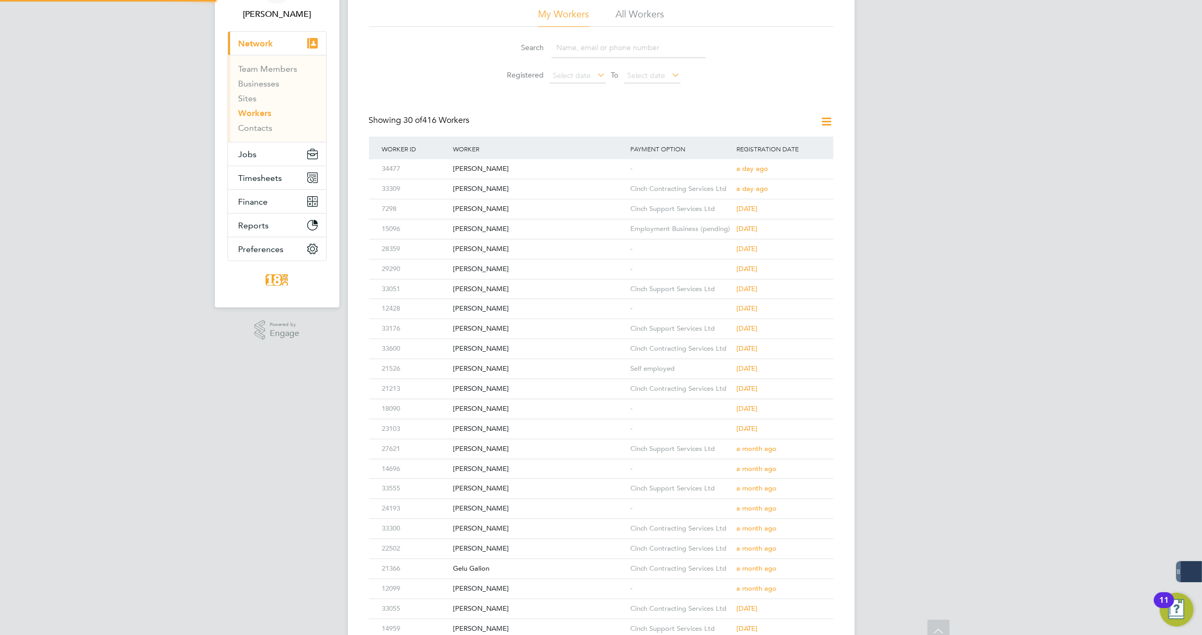
scroll to position [0, 0]
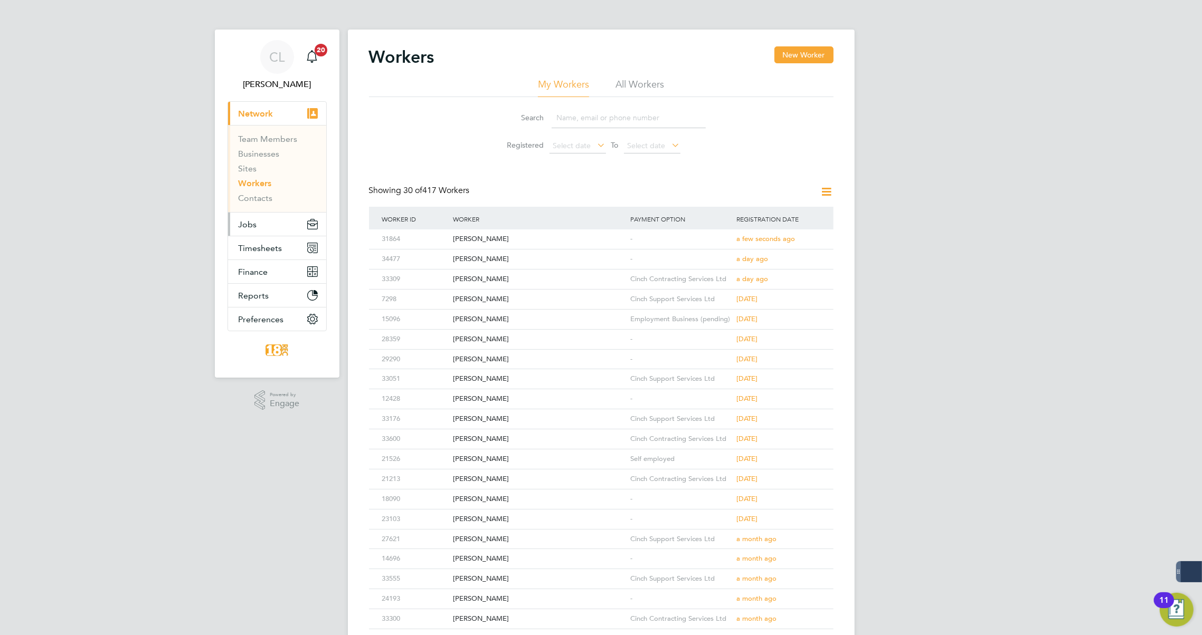
click at [261, 226] on button "Jobs" at bounding box center [277, 224] width 98 height 23
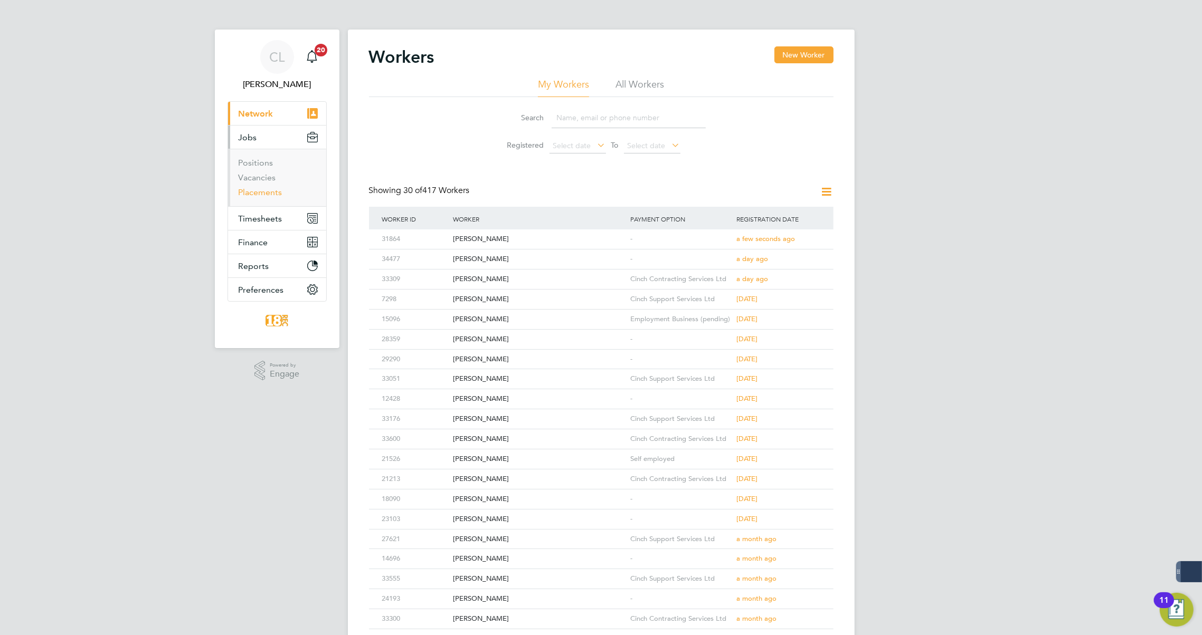
click at [258, 195] on link "Placements" at bounding box center [261, 192] width 44 height 10
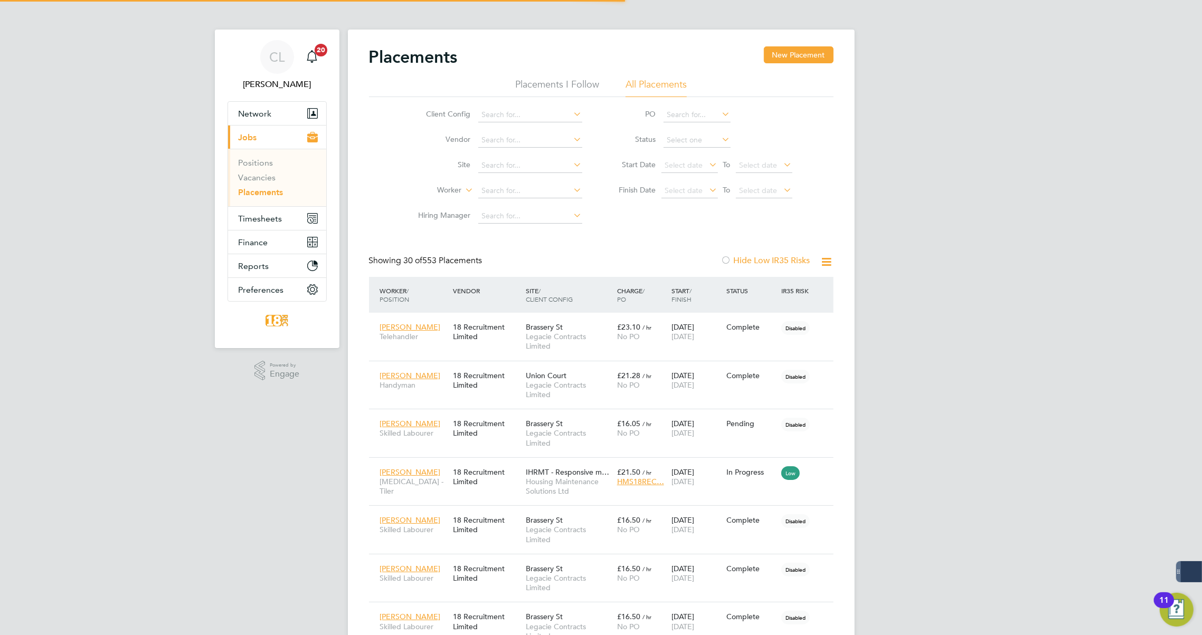
scroll to position [30, 73]
click at [790, 52] on button "New Placement" at bounding box center [799, 54] width 70 height 17
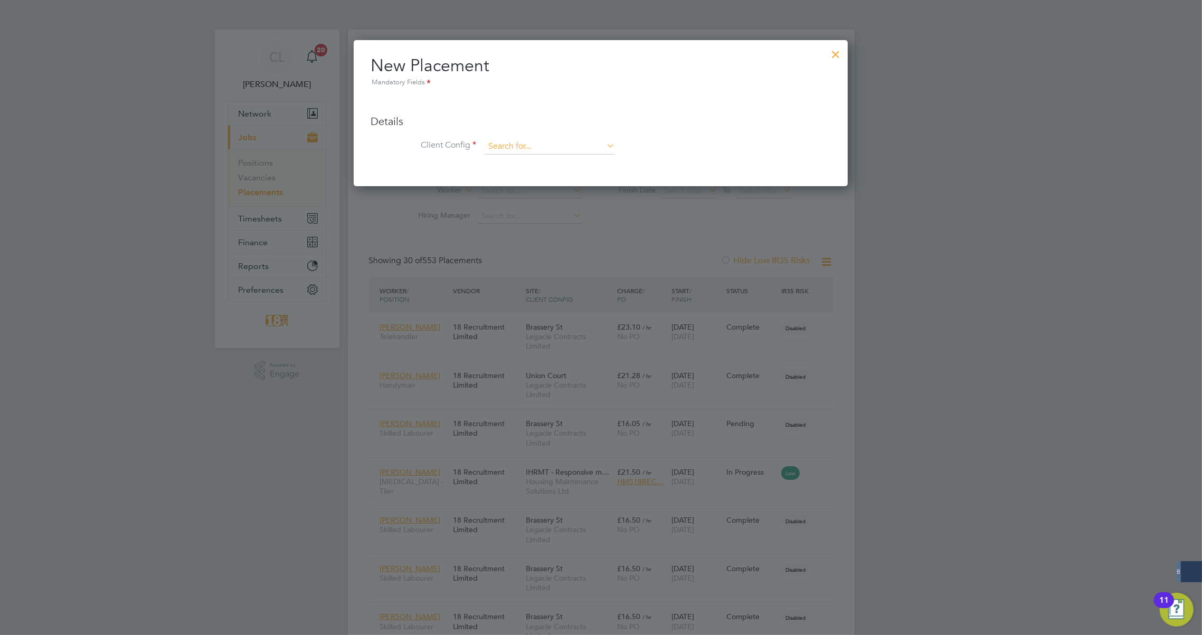
click at [519, 143] on input at bounding box center [549, 147] width 130 height 16
click at [518, 158] on li "Legacie Contracts Limited" at bounding box center [549, 161] width 131 height 14
type input "Legacie Contracts Limited"
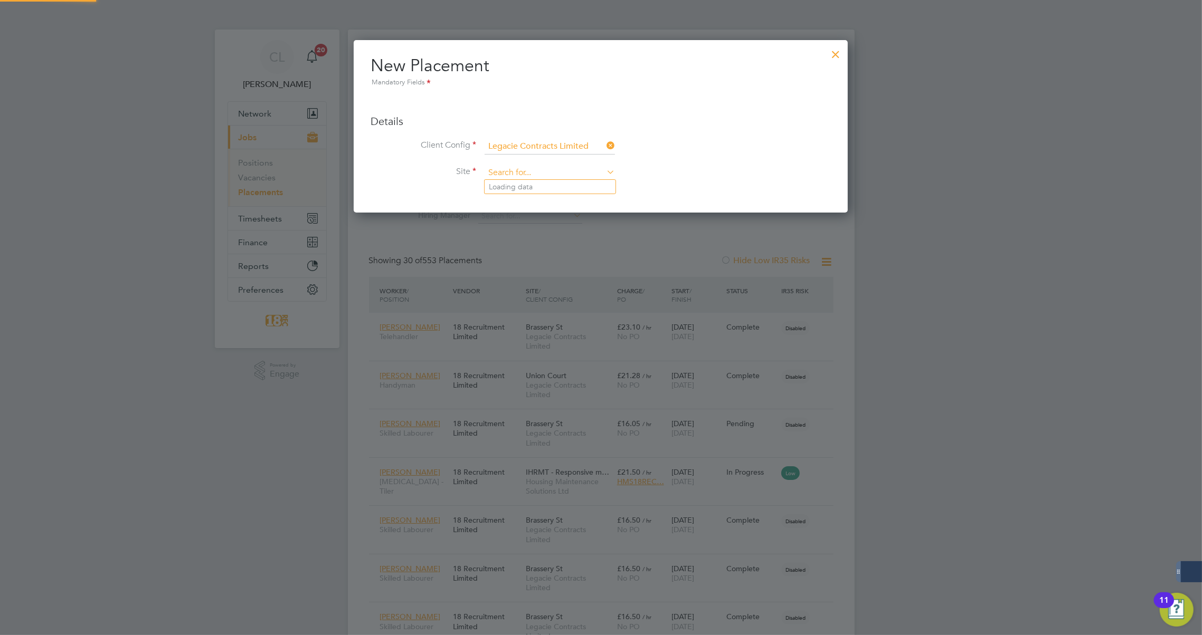
click at [516, 174] on input at bounding box center [549, 173] width 130 height 16
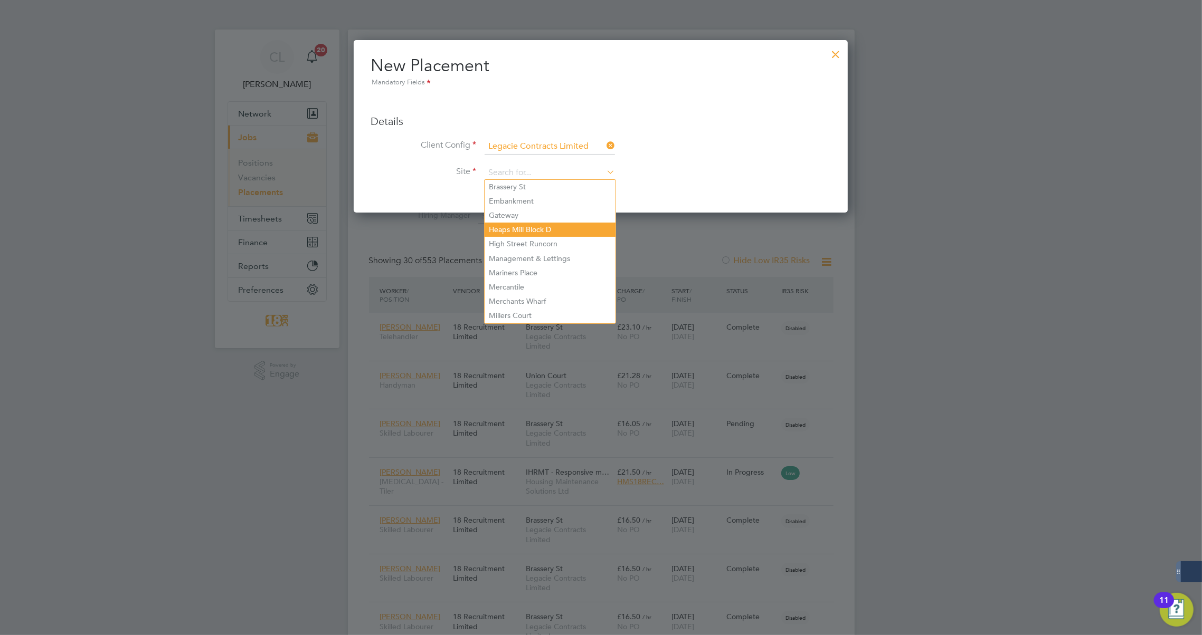
click at [522, 229] on li "Heaps Mill Block D" at bounding box center [549, 230] width 131 height 14
type input "Heaps Mill Block D"
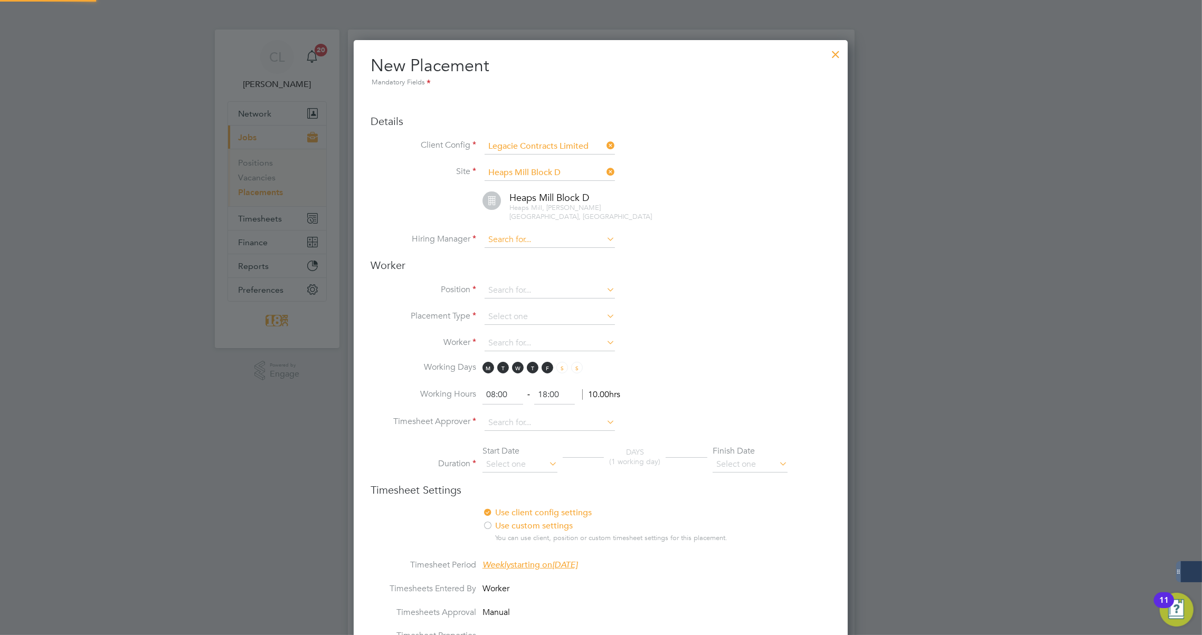
click at [548, 232] on input at bounding box center [549, 240] width 130 height 16
click at [533, 367] on li "Anthony Gibney" at bounding box center [549, 374] width 131 height 14
type input "Anthony Gibney"
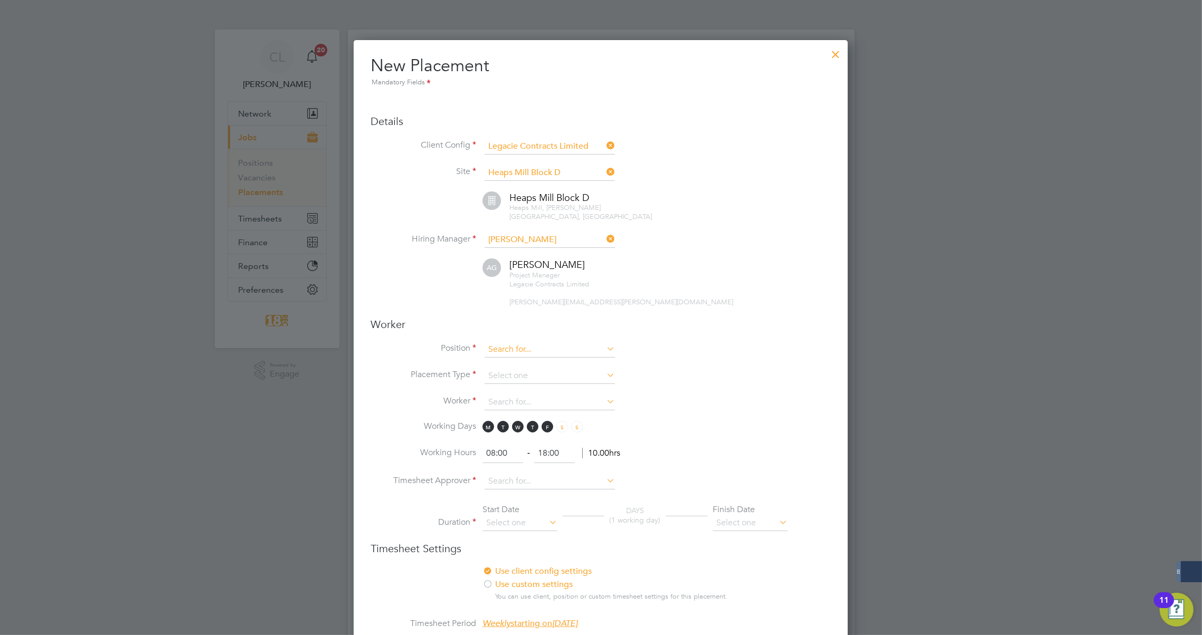
click at [498, 342] on input at bounding box center [549, 350] width 130 height 16
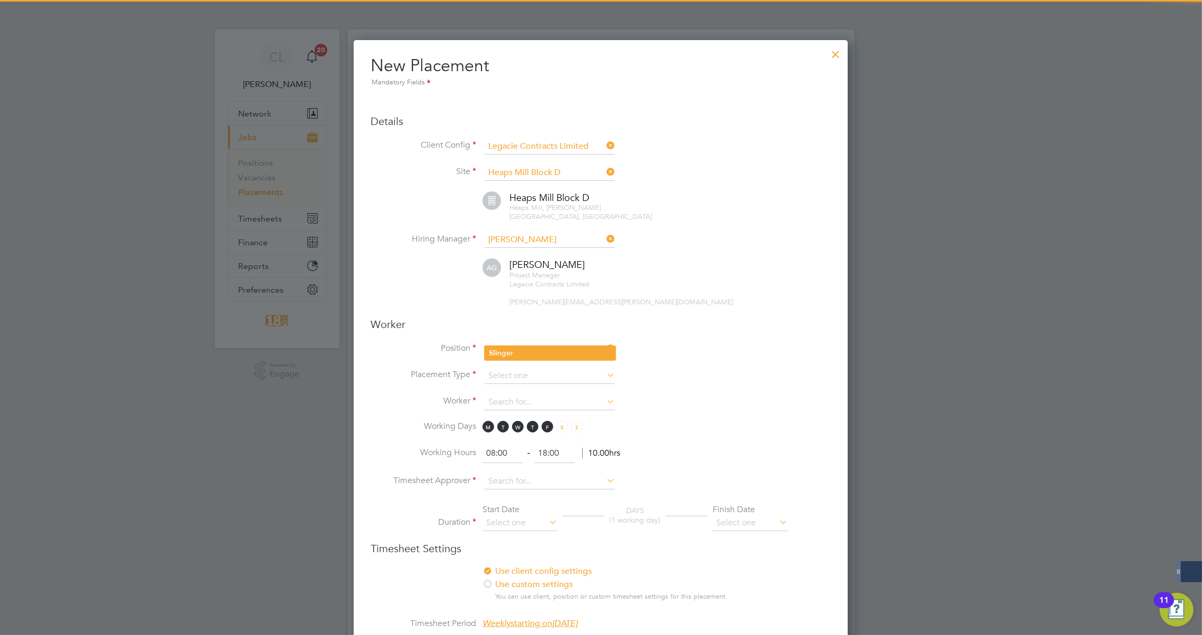
click at [554, 355] on li "Sli nger" at bounding box center [549, 353] width 131 height 14
type input "Slinger"
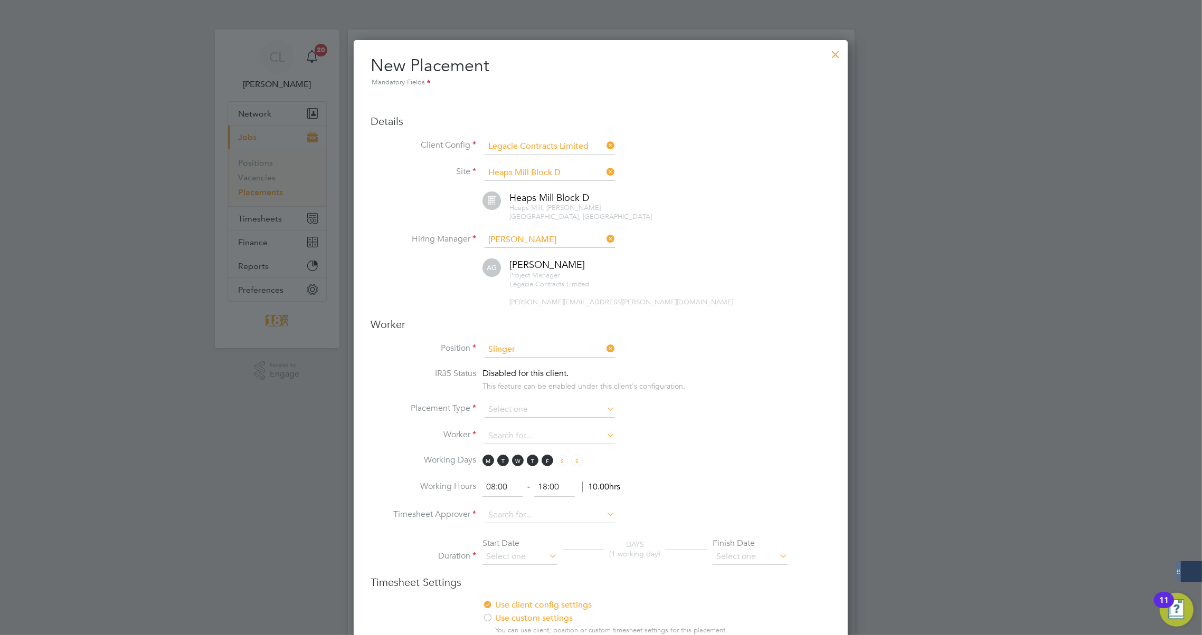
click at [688, 356] on li "Position Slinger" at bounding box center [600, 355] width 460 height 26
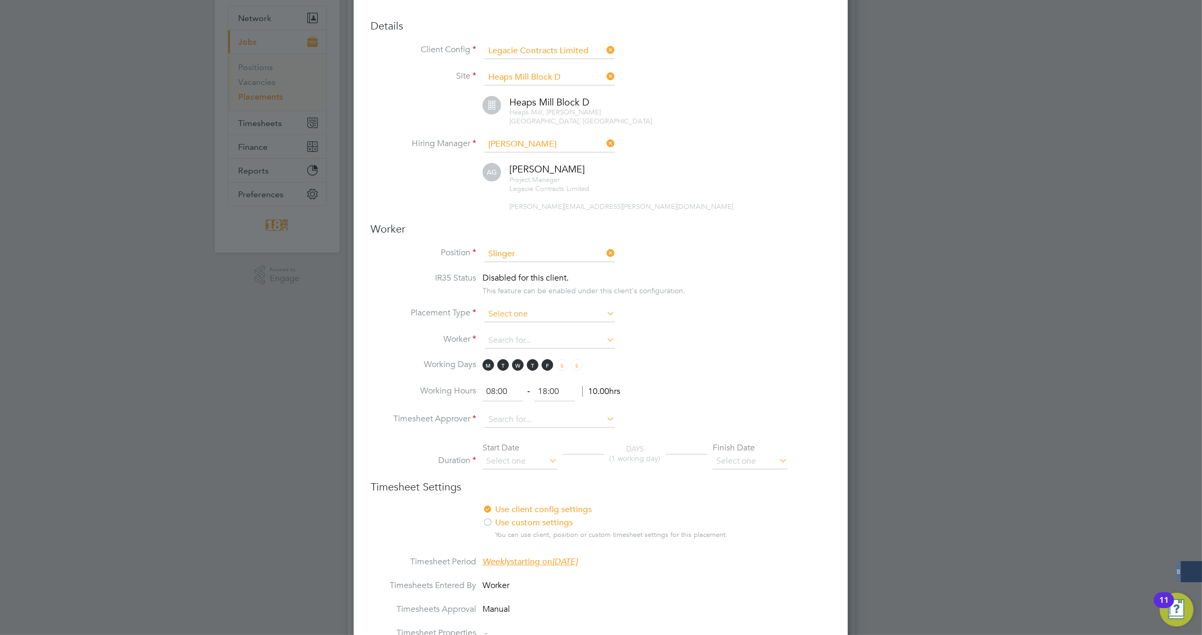
click at [540, 307] on input at bounding box center [549, 315] width 130 height 16
click at [532, 321] on li "Temporary" at bounding box center [549, 317] width 131 height 14
type input "Temporary"
click at [527, 333] on input at bounding box center [549, 341] width 130 height 16
click at [523, 345] on b "Dick" at bounding box center [527, 343] width 16 height 9
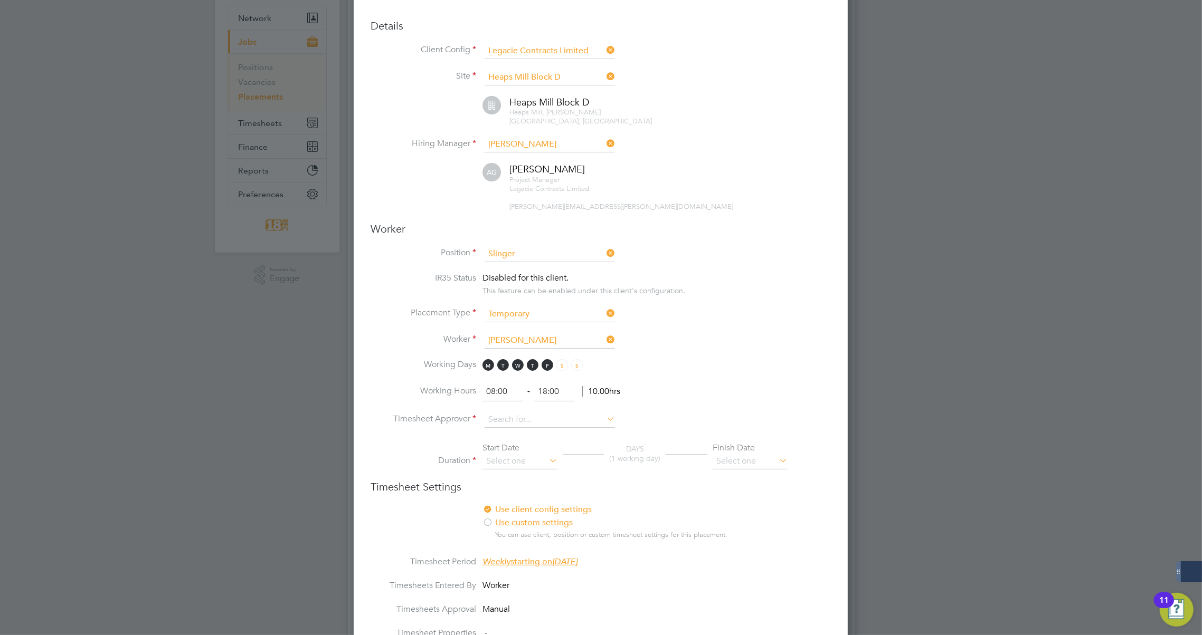
type input "Jonathan Dickens (31864)"
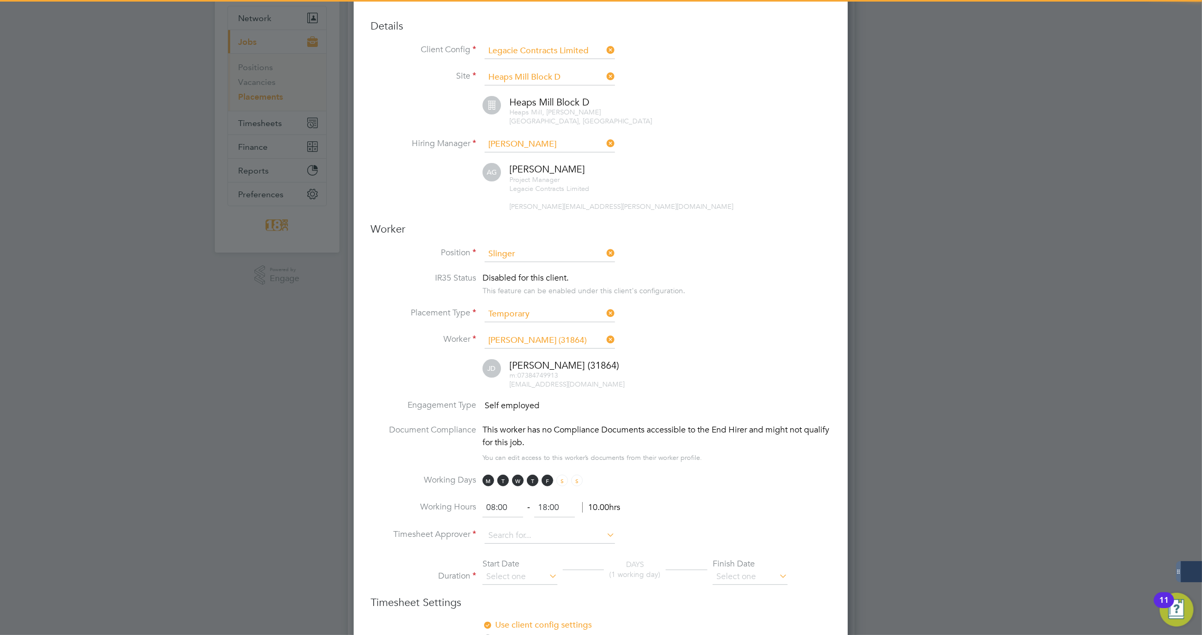
click at [689, 341] on li "Worker Jonathan Dickens (31864)" at bounding box center [600, 346] width 460 height 26
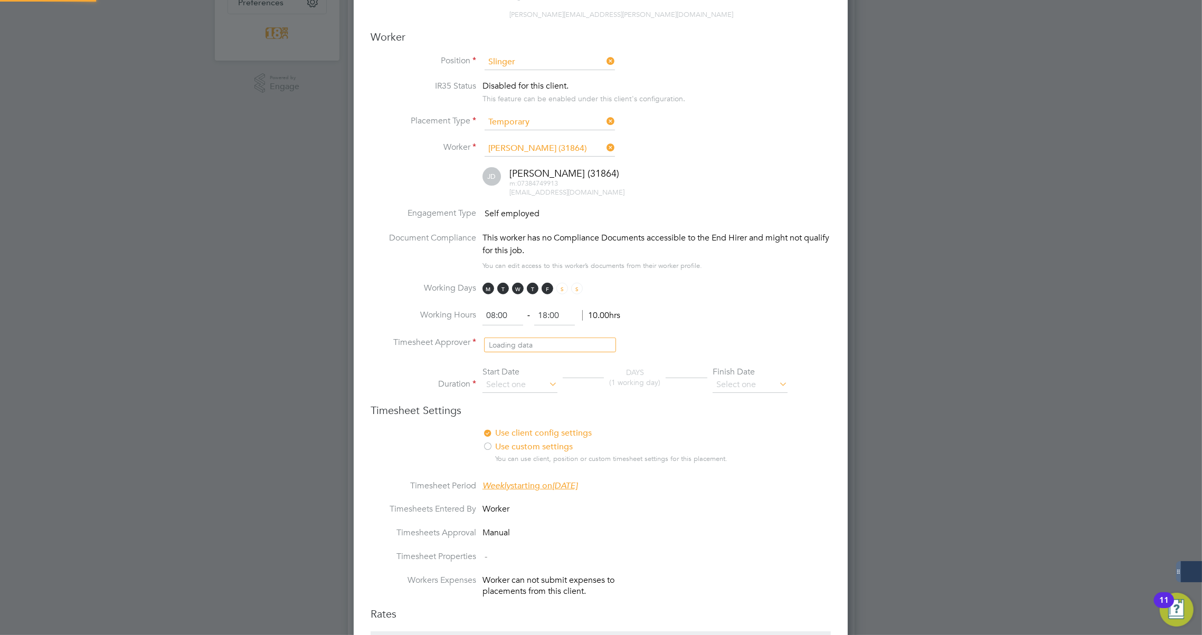
click at [494, 336] on input at bounding box center [549, 344] width 130 height 16
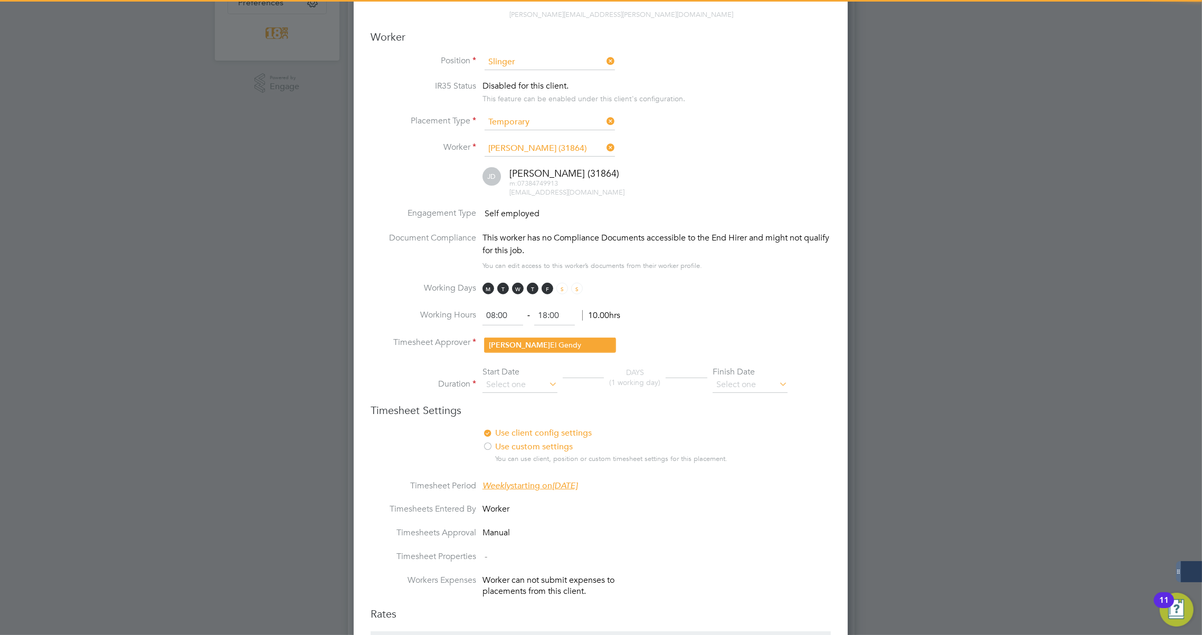
click at [515, 342] on li "Nora El Gendy" at bounding box center [549, 345] width 131 height 14
type input "Nora El Gendy"
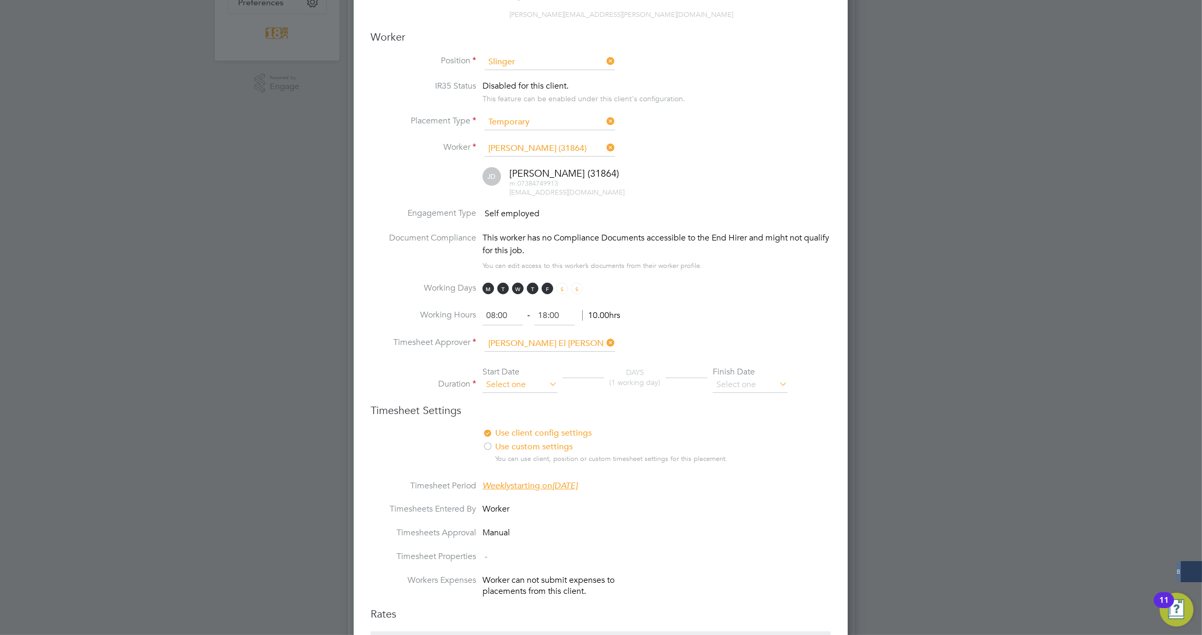
click at [513, 377] on input at bounding box center [519, 385] width 75 height 16
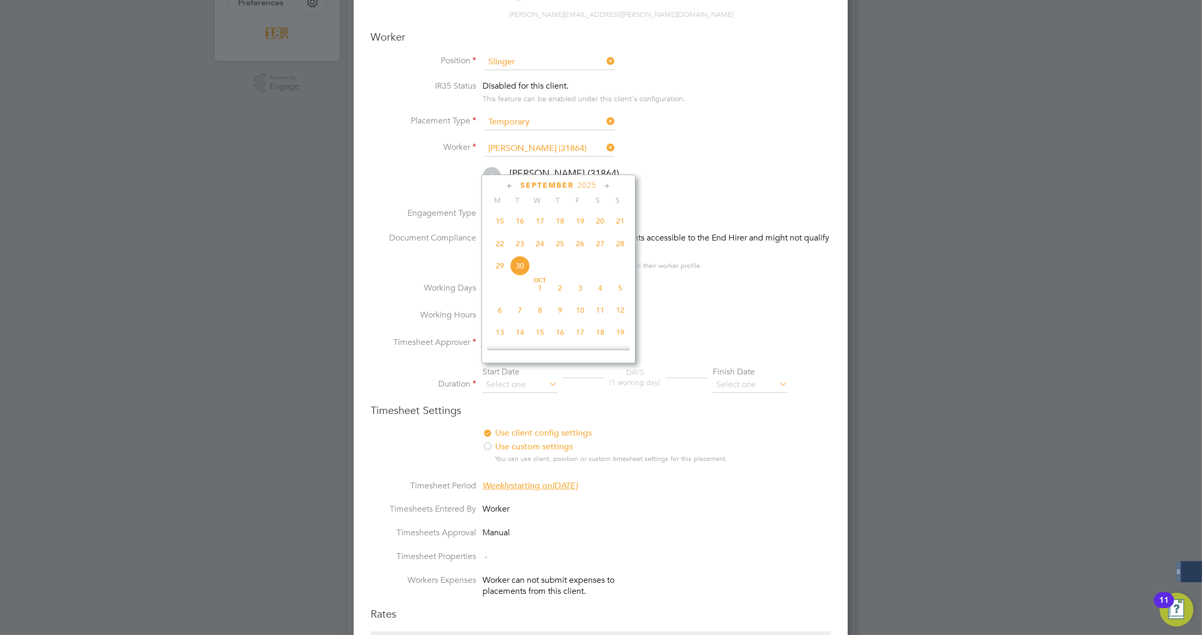
click at [499, 269] on span "29" at bounding box center [500, 266] width 20 height 20
type input "29 Sep 2025"
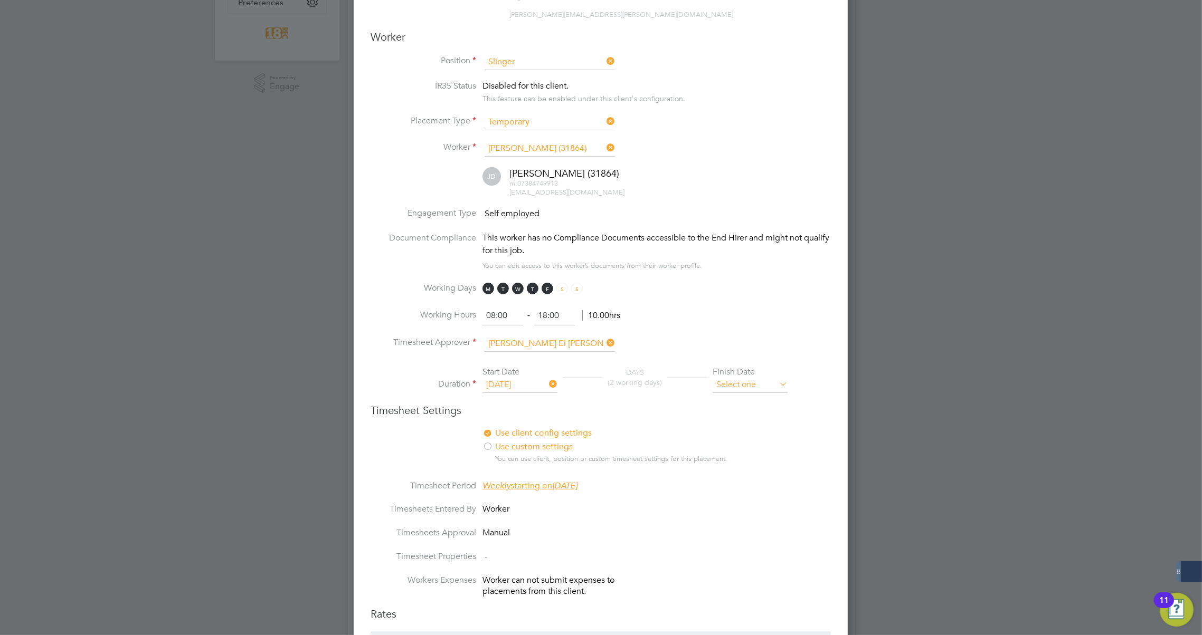
click at [739, 377] on input at bounding box center [749, 385] width 75 height 16
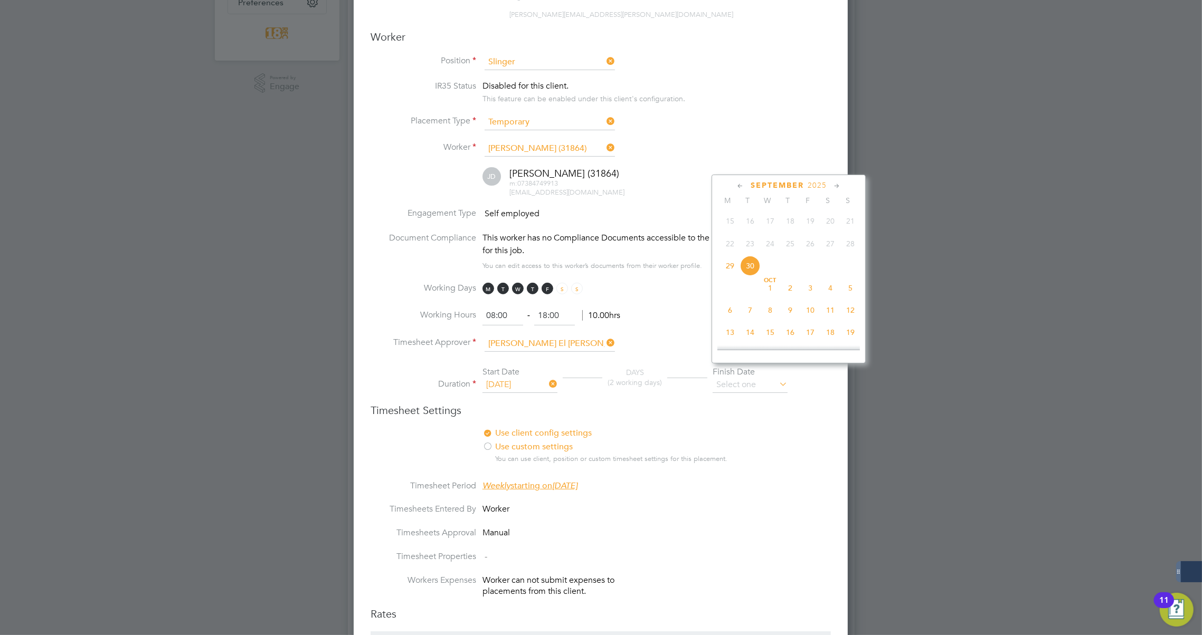
click at [726, 315] on span "6" at bounding box center [730, 310] width 20 height 20
type input "06 Oct 2025"
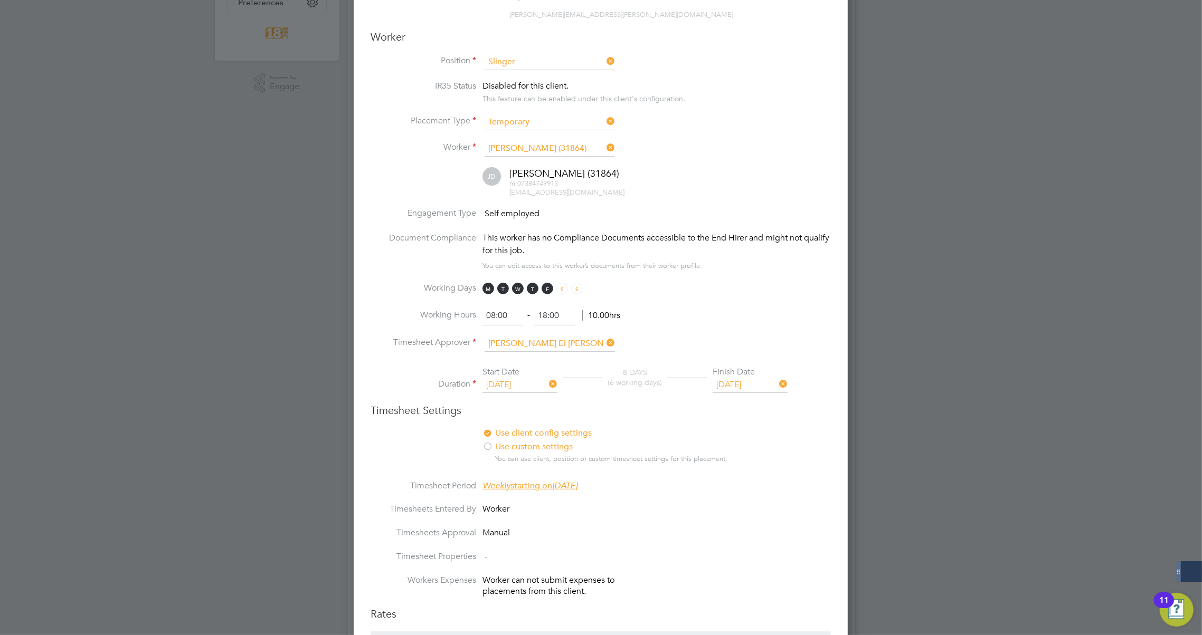
click at [759, 428] on li "Use client config settings Use position settings Use custom settings You can us…" at bounding box center [600, 454] width 460 height 52
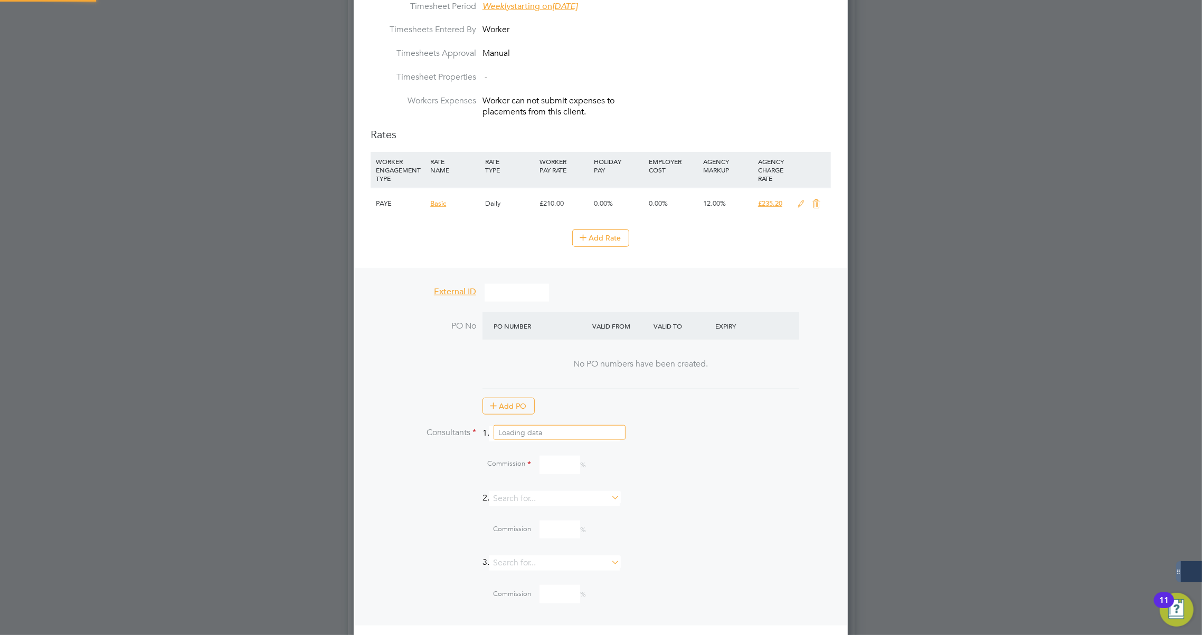
click at [545, 426] on input at bounding box center [554, 433] width 130 height 15
click at [533, 486] on li "[PERSON_NAME]" at bounding box center [559, 490] width 131 height 14
type input "[PERSON_NAME]"
click at [557, 504] on input at bounding box center [559, 513] width 41 height 18
type input "10"
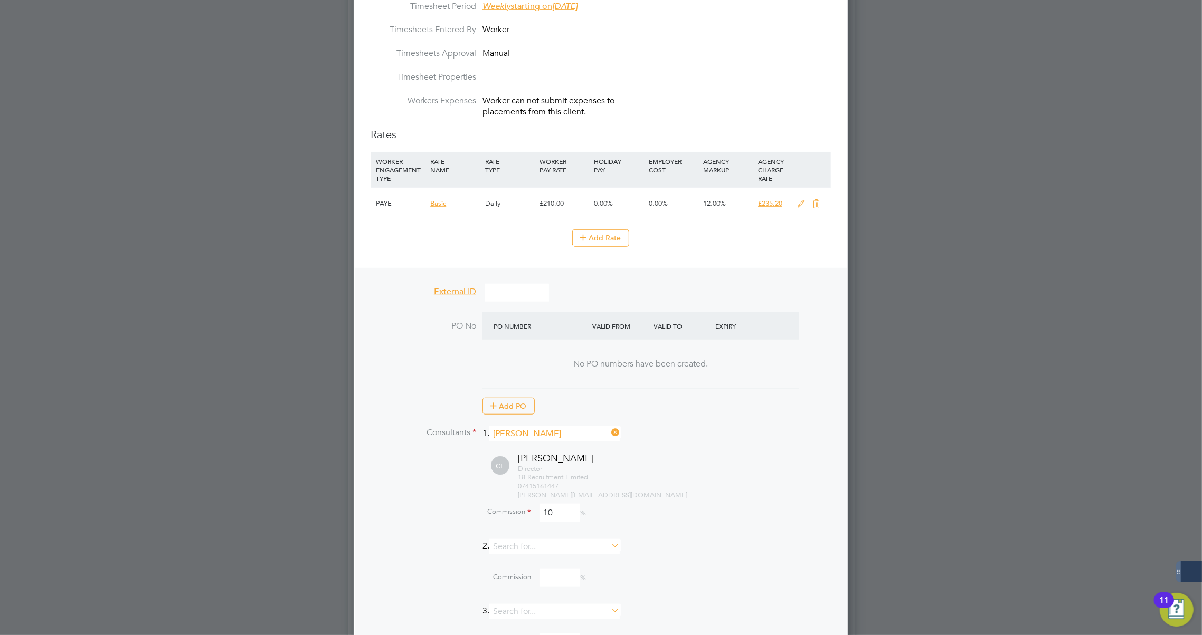
click at [701, 473] on div "Director 18 Recruitment Limited 07415161447 carla@18rec.com" at bounding box center [674, 483] width 313 height 36
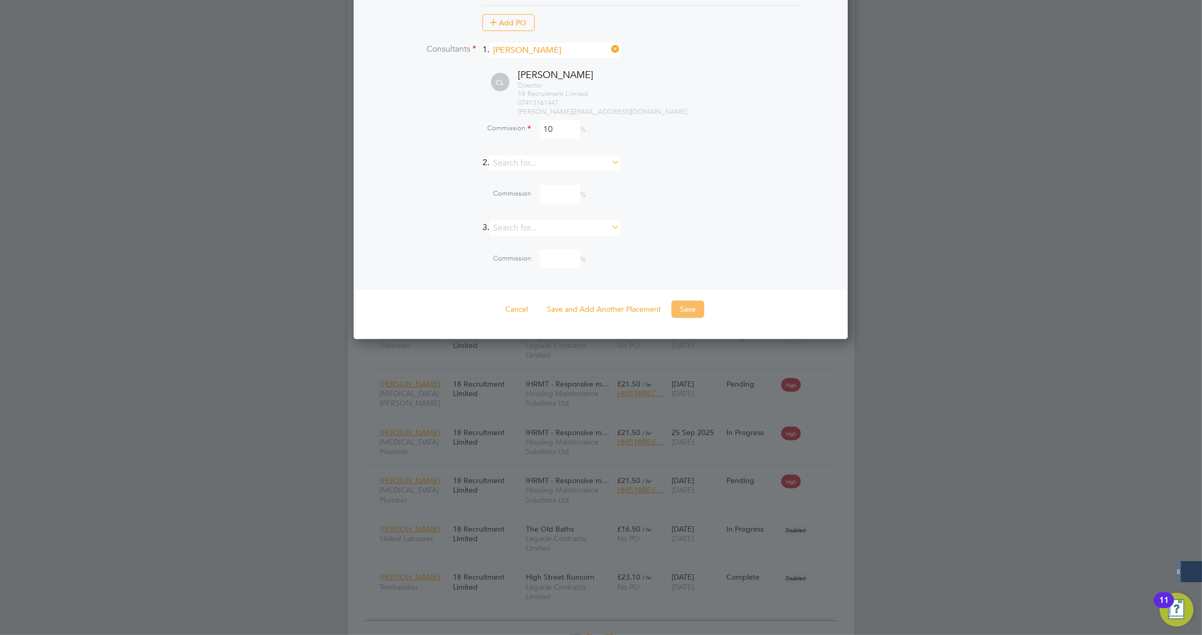
click at [681, 301] on button "Save" at bounding box center [687, 309] width 33 height 17
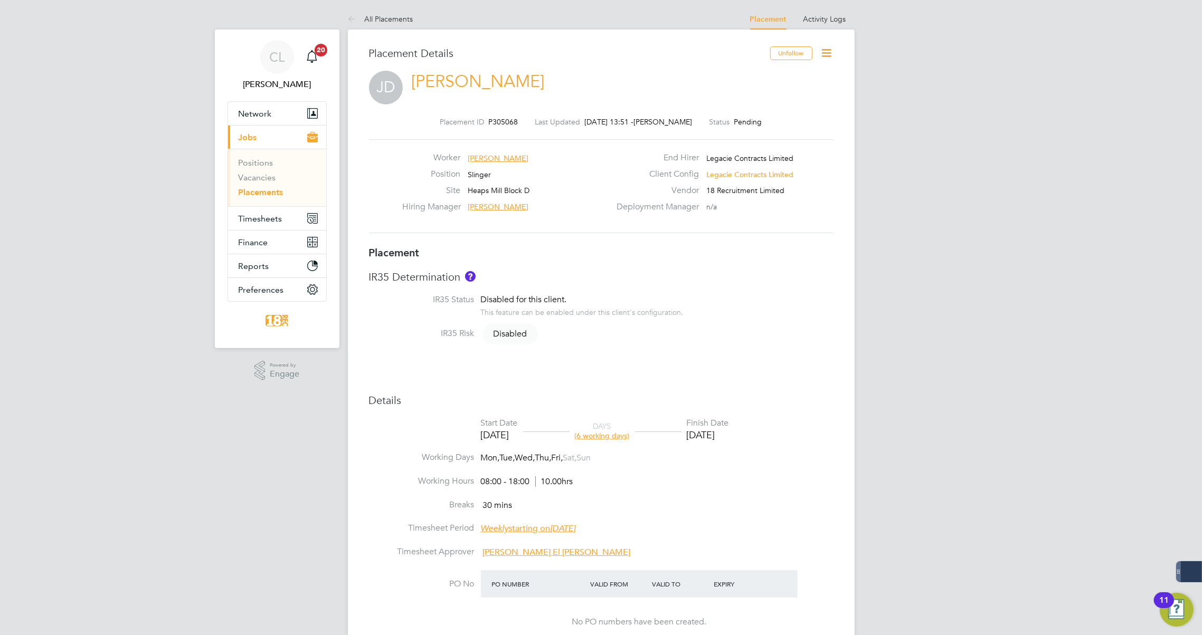
click at [833, 49] on icon at bounding box center [826, 52] width 13 height 13
click at [740, 126] on li "Start" at bounding box center [776, 128] width 109 height 15
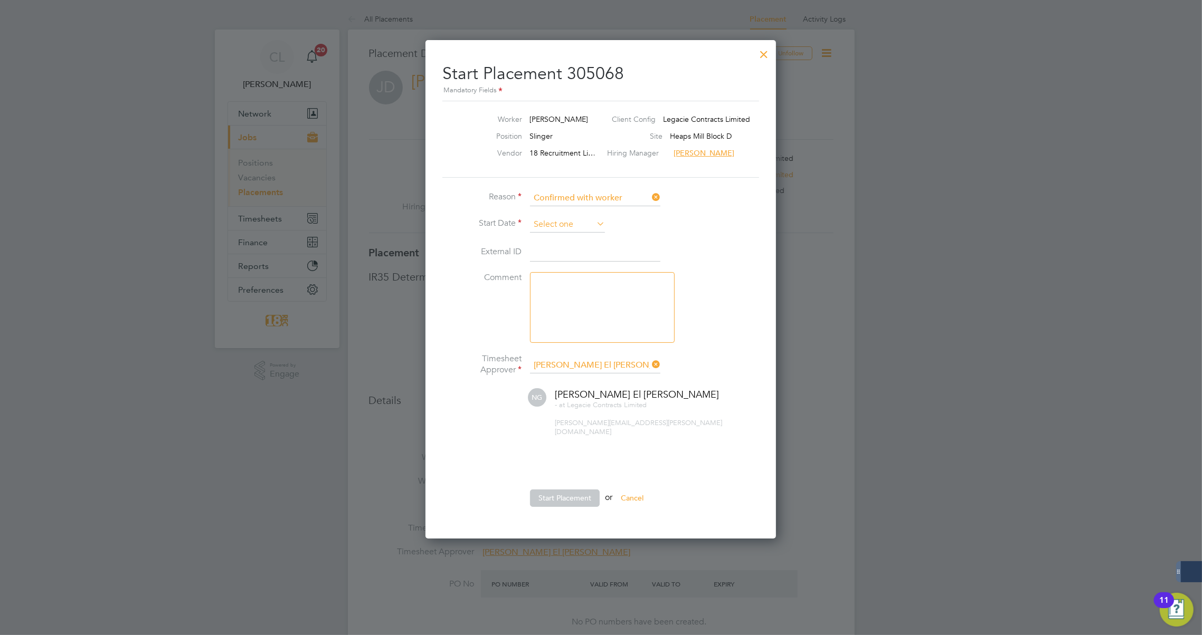
click at [560, 225] on input at bounding box center [567, 225] width 75 height 16
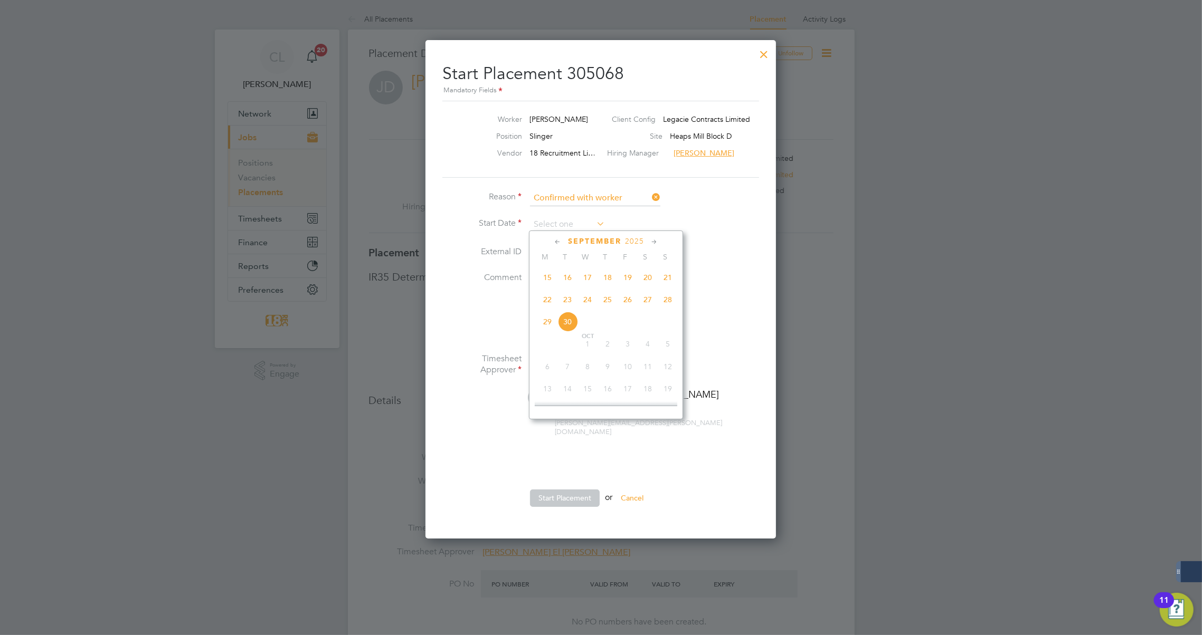
click at [541, 325] on span "29" at bounding box center [547, 322] width 20 height 20
type input "29 Sep 2025"
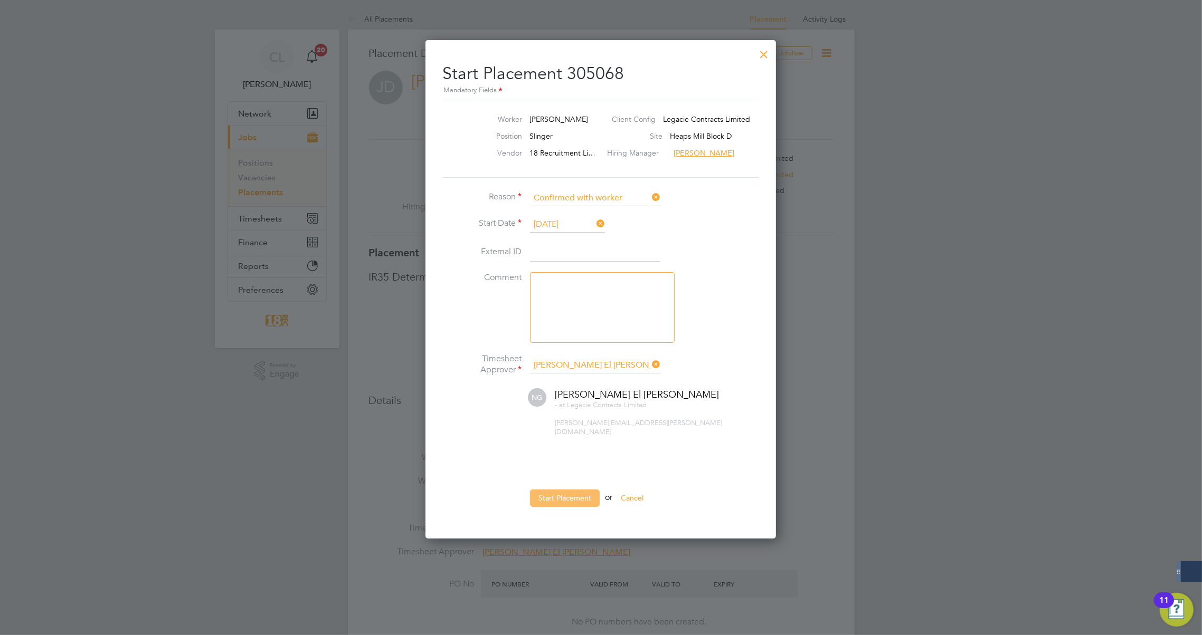
click at [557, 490] on button "Start Placement" at bounding box center [565, 498] width 70 height 17
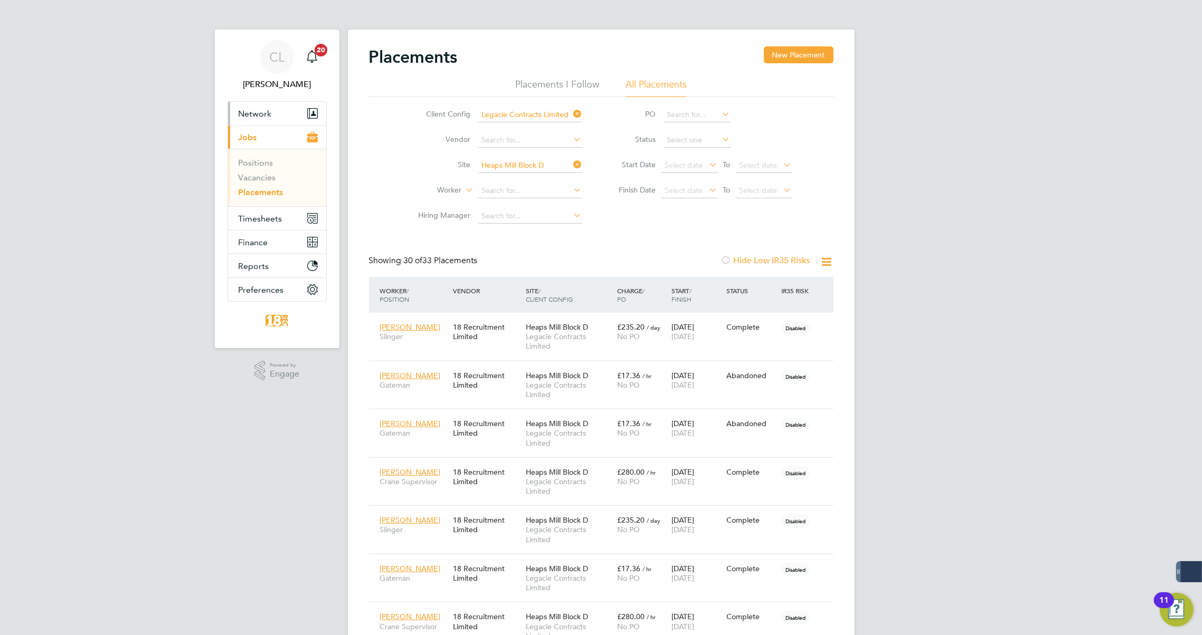
click at [266, 116] on span "Network" at bounding box center [255, 114] width 33 height 10
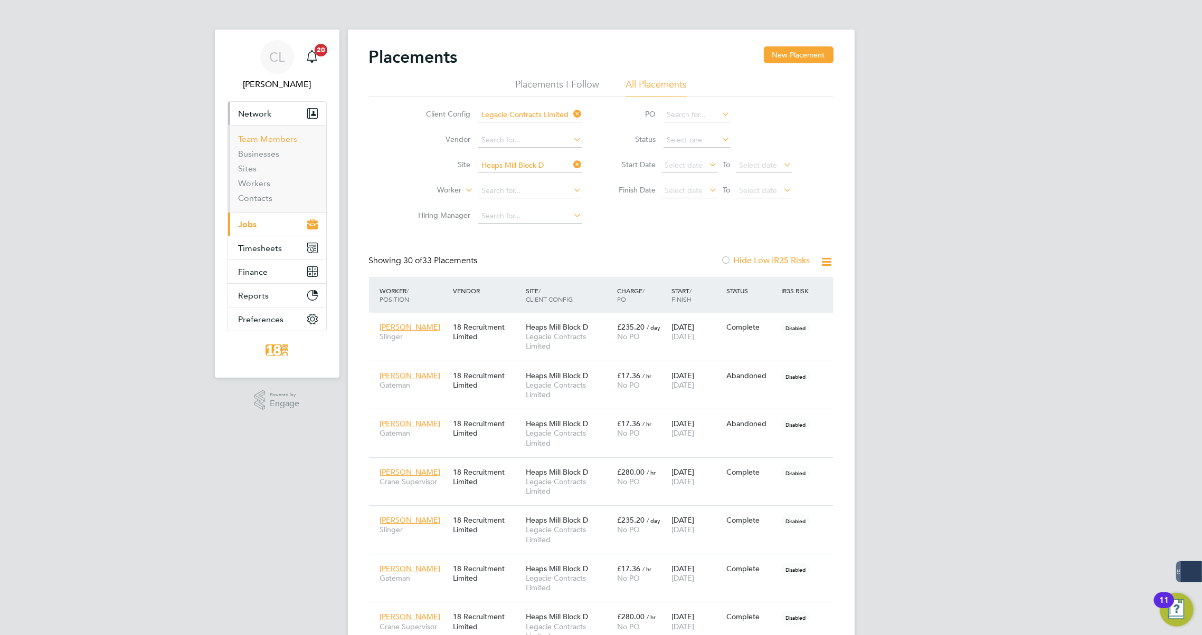
click at [269, 142] on link "Team Members" at bounding box center [268, 139] width 59 height 10
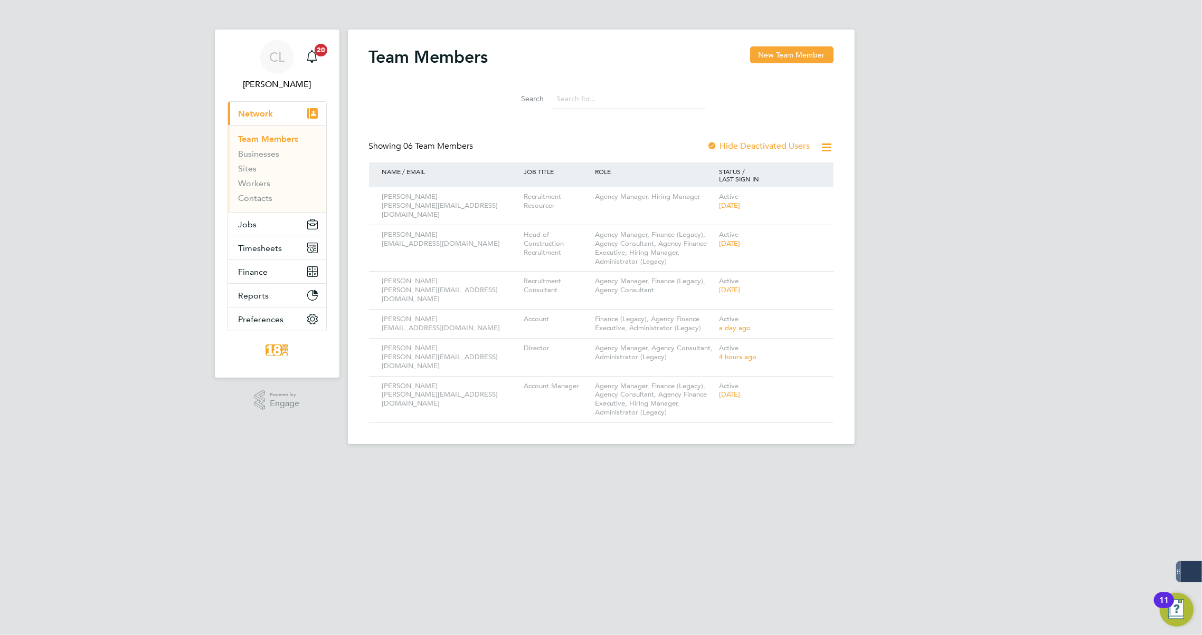
click at [249, 205] on ul "Team Members Businesses Sites Workers Contacts" at bounding box center [277, 168] width 98 height 87
click at [249, 203] on link "Contacts" at bounding box center [256, 198] width 34 height 10
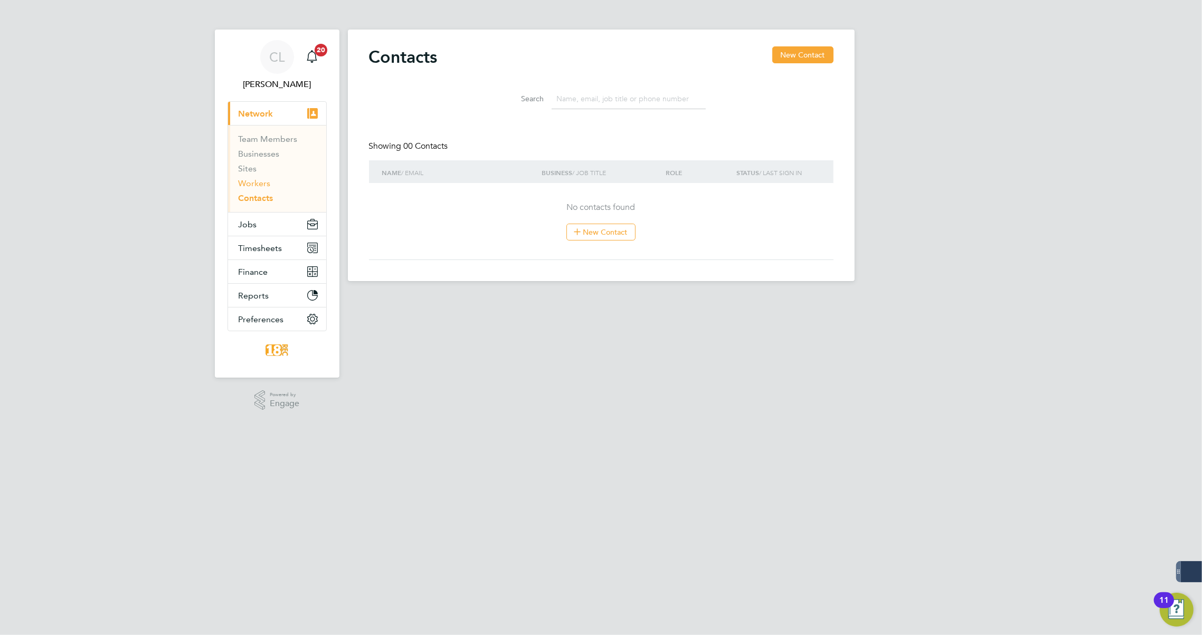
click at [253, 186] on link "Workers" at bounding box center [255, 183] width 32 height 10
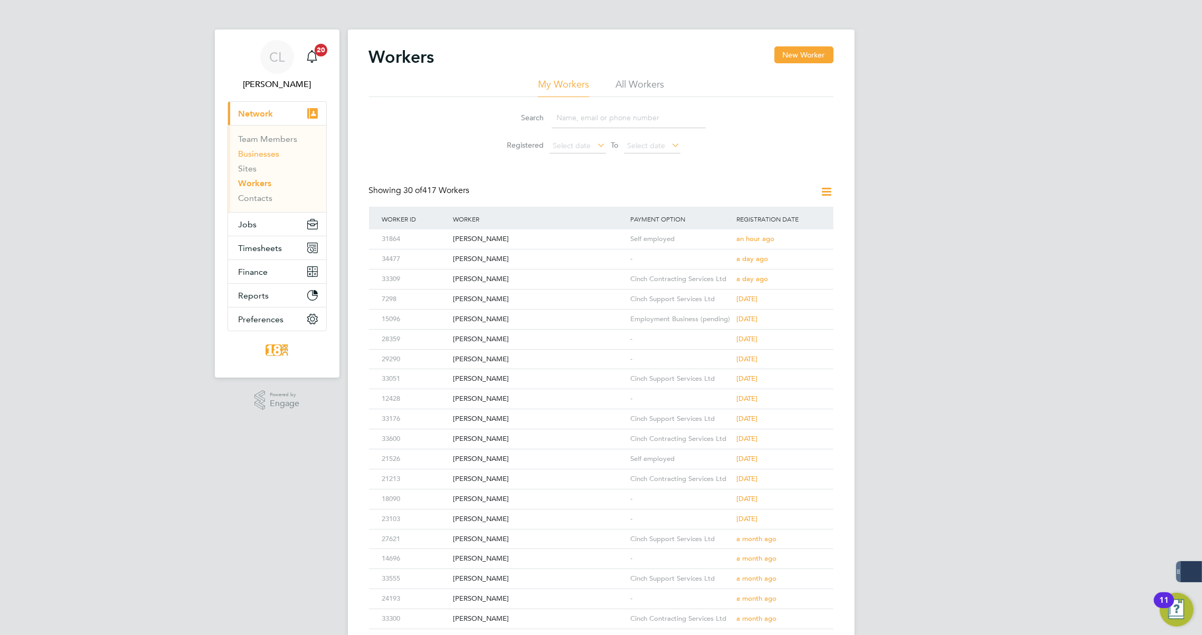
click at [247, 157] on link "Businesses" at bounding box center [259, 154] width 41 height 10
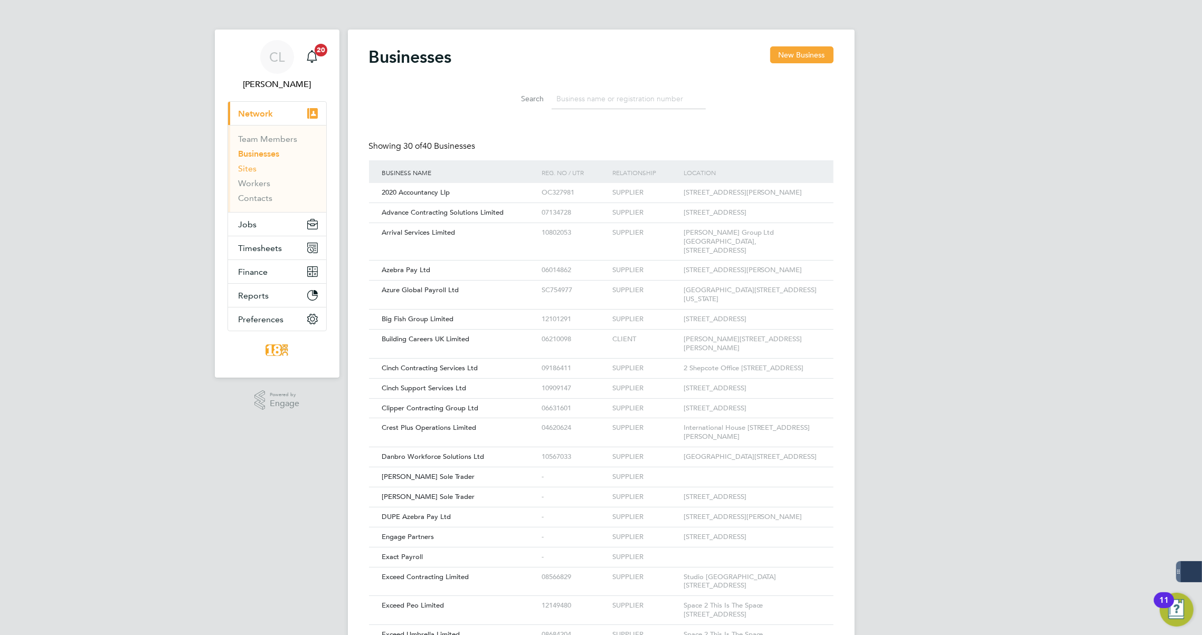
scroll to position [20, 159]
click at [247, 169] on link "Sites" at bounding box center [248, 169] width 18 height 10
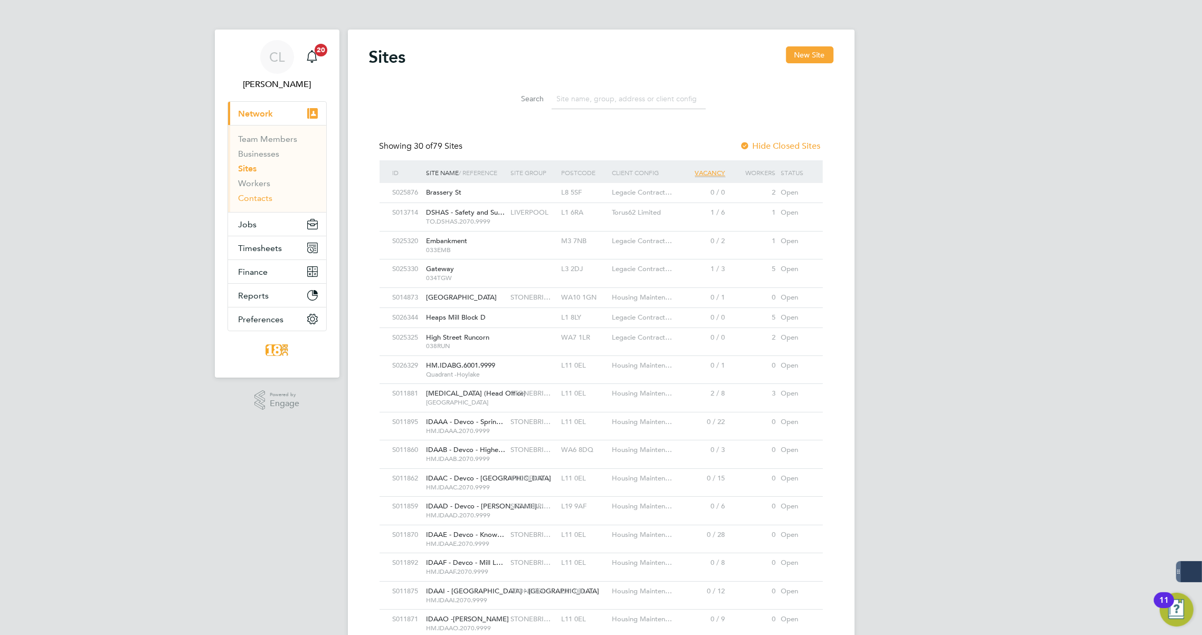
click at [252, 195] on link "Contacts" at bounding box center [256, 198] width 34 height 10
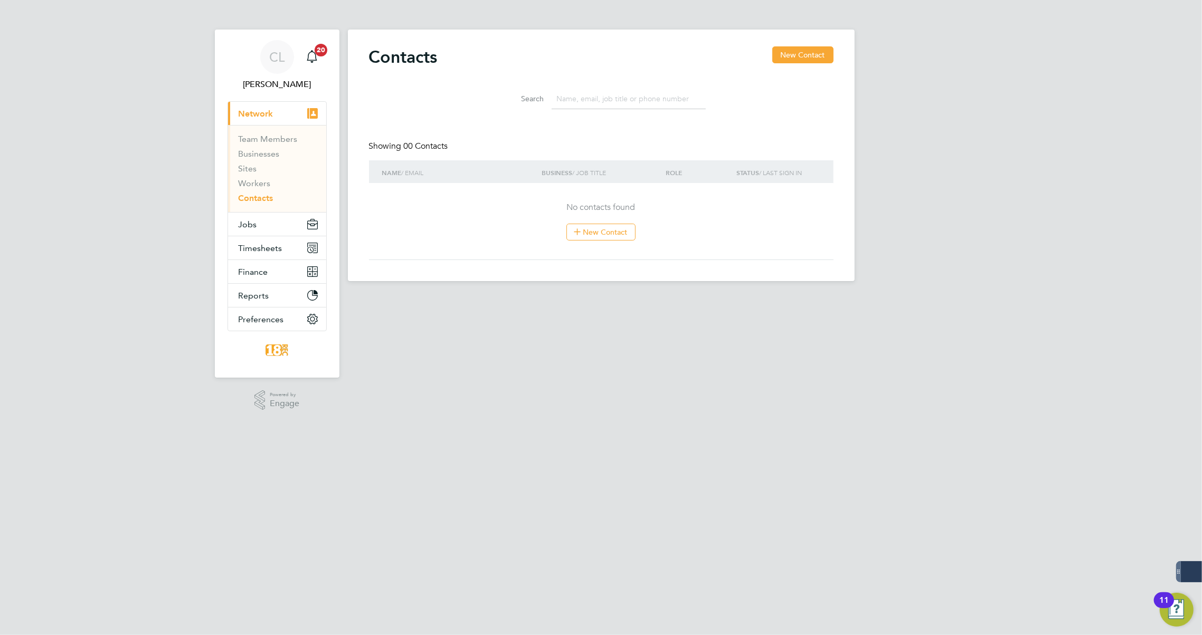
click at [631, 95] on input at bounding box center [628, 99] width 154 height 21
type input "juliett mc"
click at [255, 186] on link "Workers" at bounding box center [255, 183] width 32 height 10
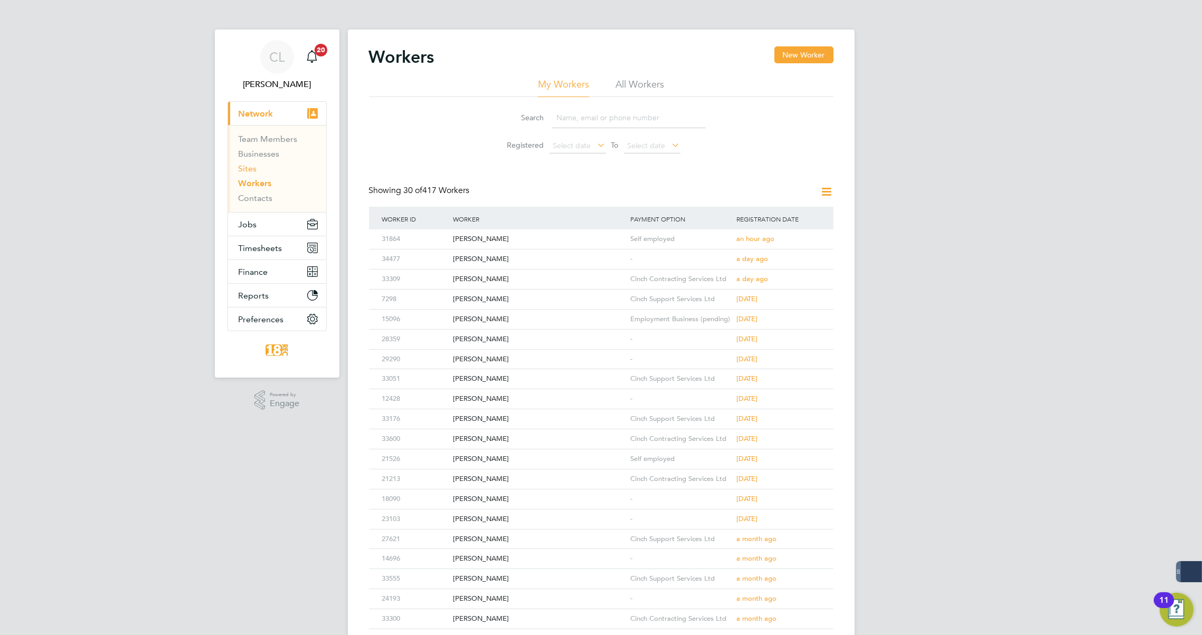
click at [254, 170] on link "Sites" at bounding box center [248, 169] width 18 height 10
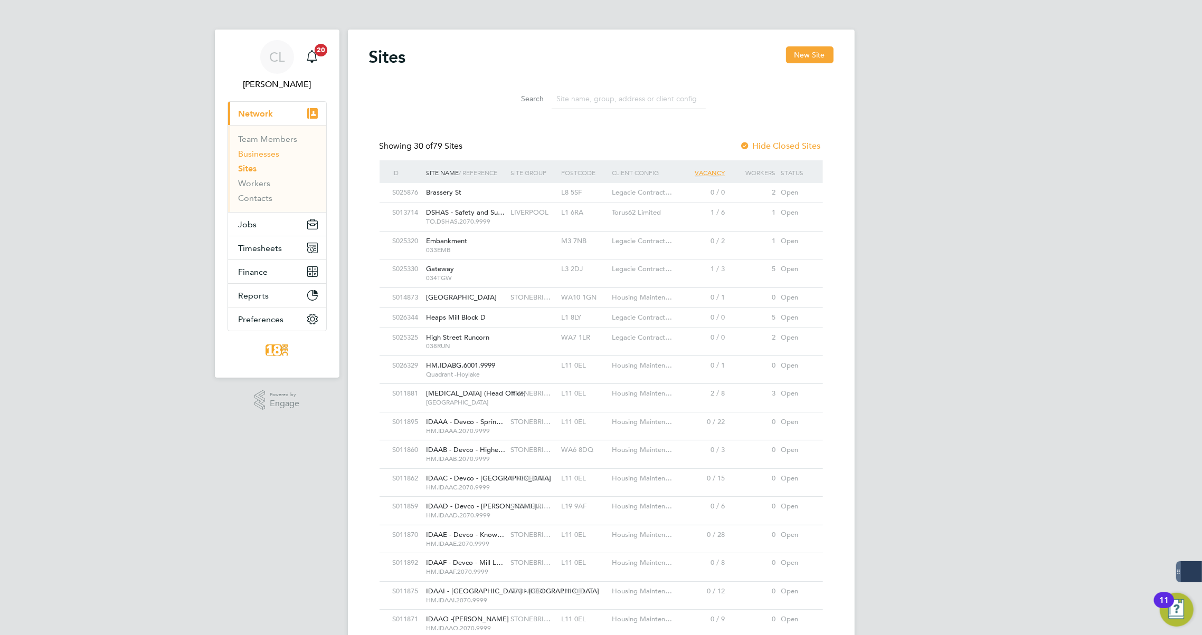
click at [257, 155] on link "Businesses" at bounding box center [259, 154] width 41 height 10
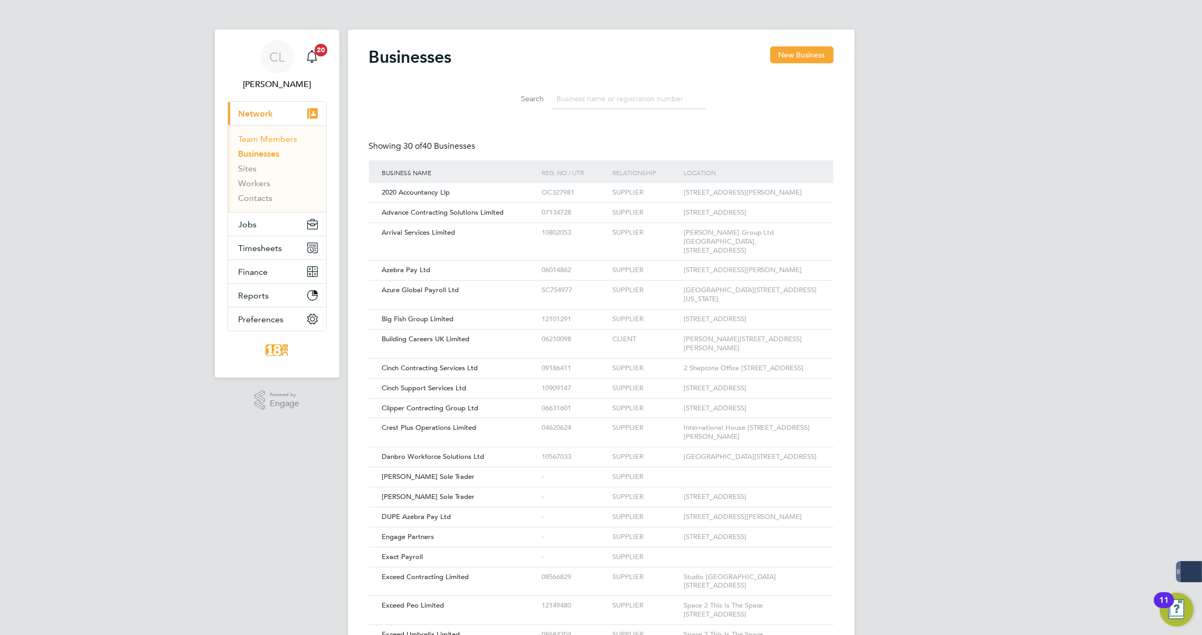
click at [283, 140] on link "Team Members" at bounding box center [268, 139] width 59 height 10
